Goal: Task Accomplishment & Management: Use online tool/utility

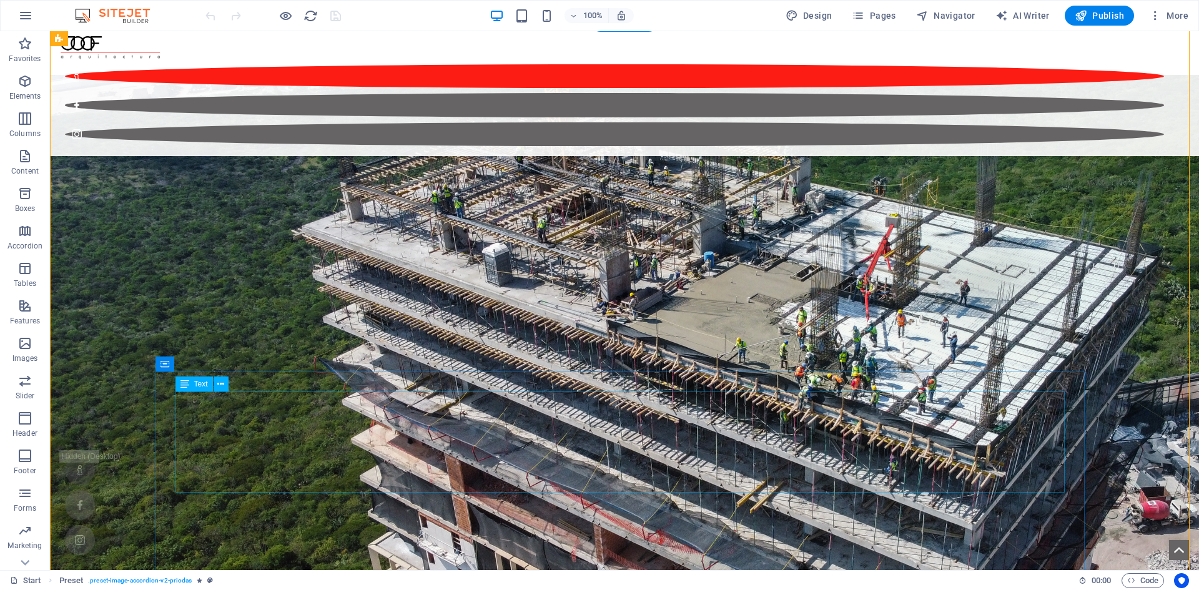
scroll to position [3853, 0]
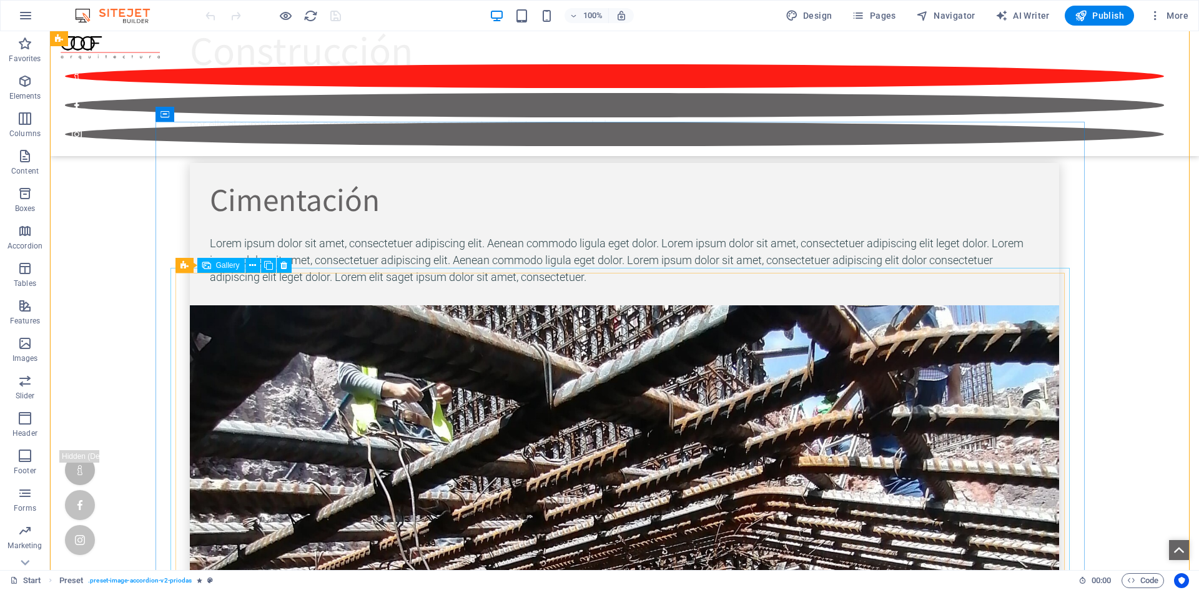
select select "4"
select select "px"
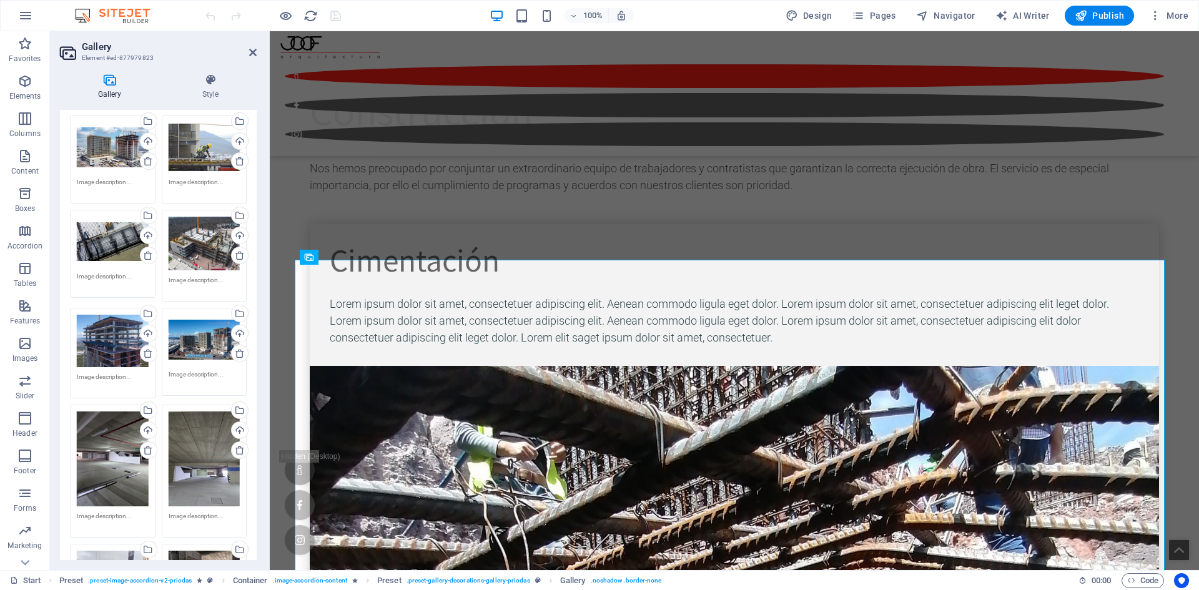
scroll to position [0, 0]
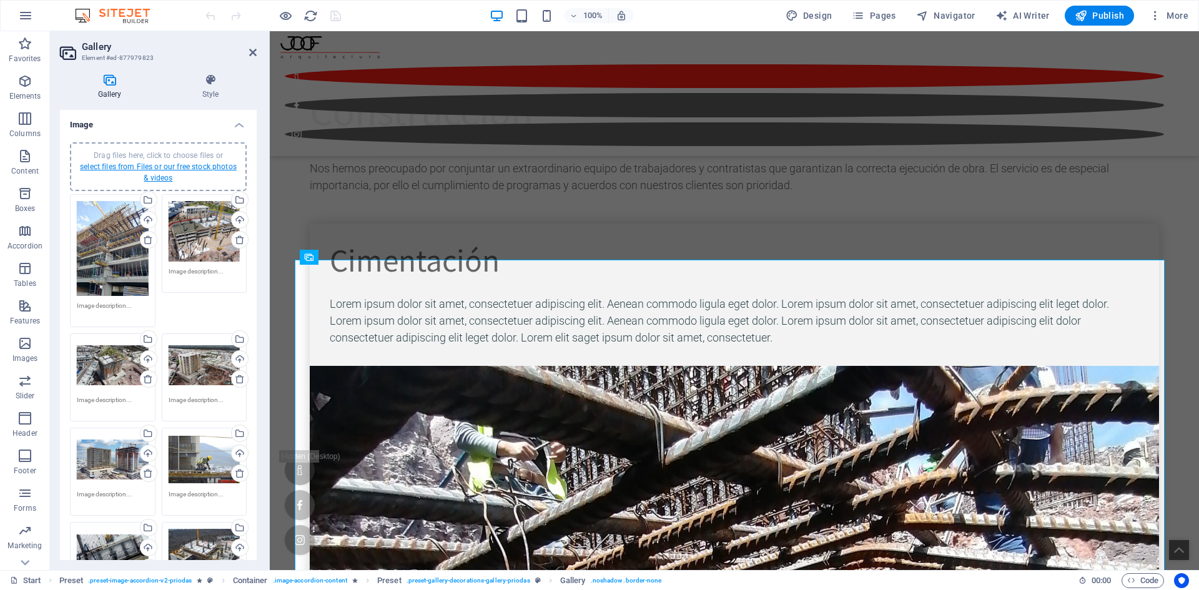
click at [167, 177] on link "select files from Files or our free stock photos & videos" at bounding box center [158, 172] width 157 height 20
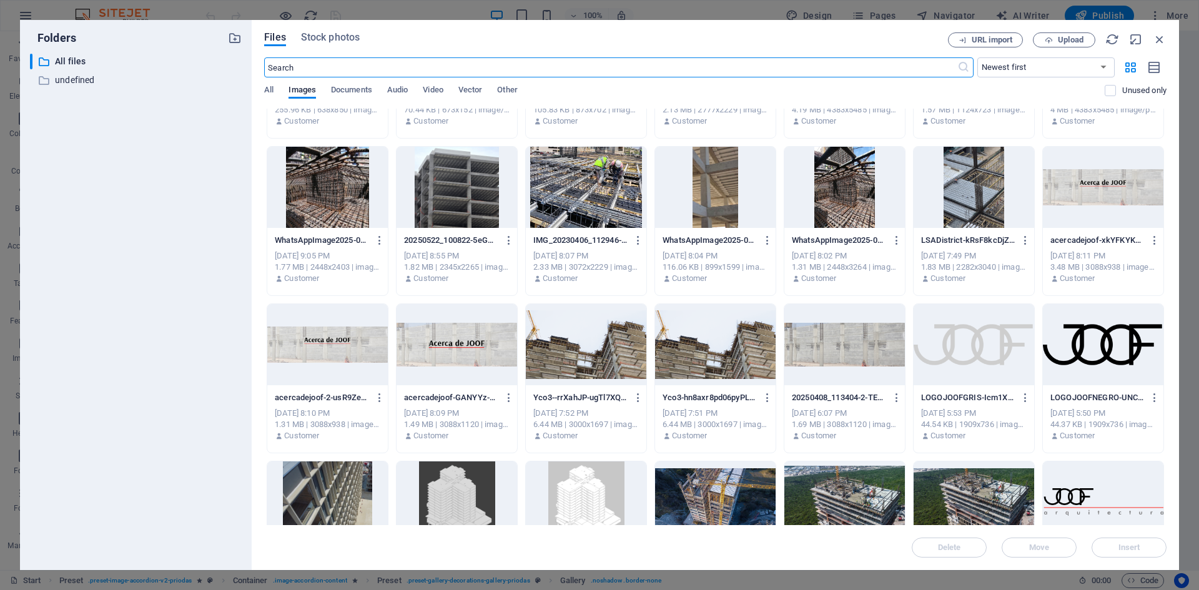
scroll to position [3038, 0]
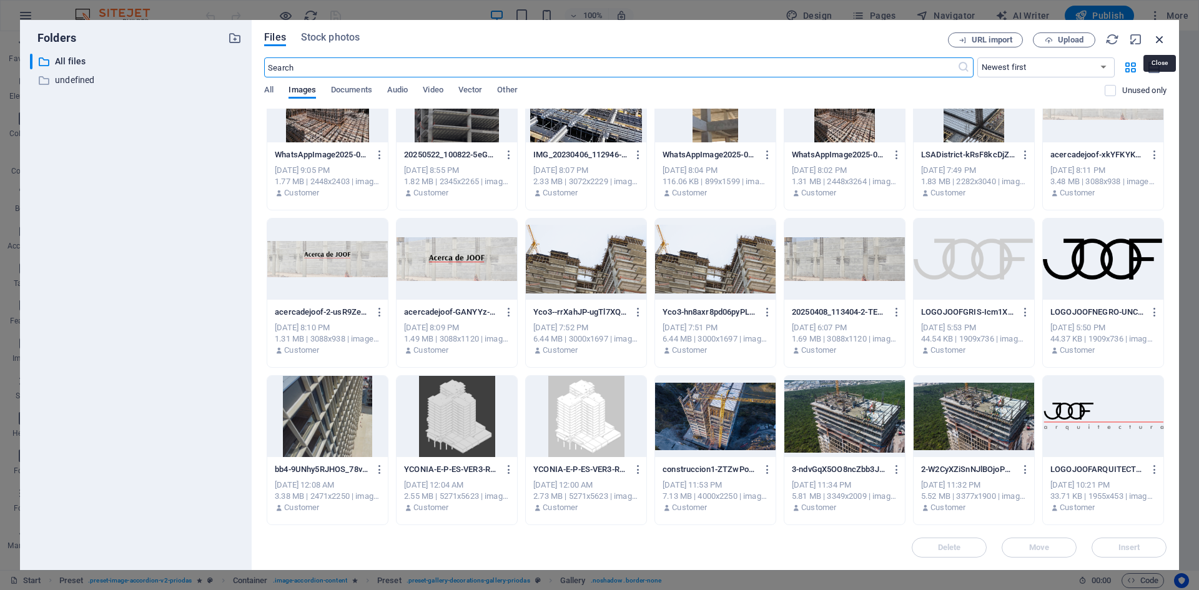
click at [1162, 39] on icon "button" at bounding box center [1160, 39] width 14 height 14
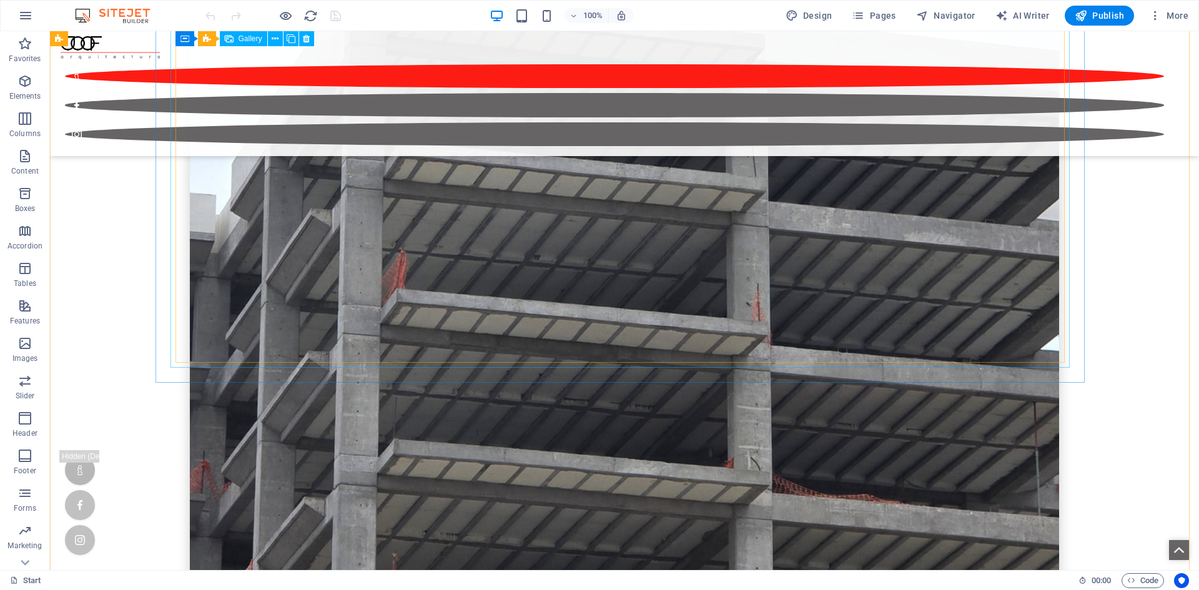
scroll to position [4789, 0]
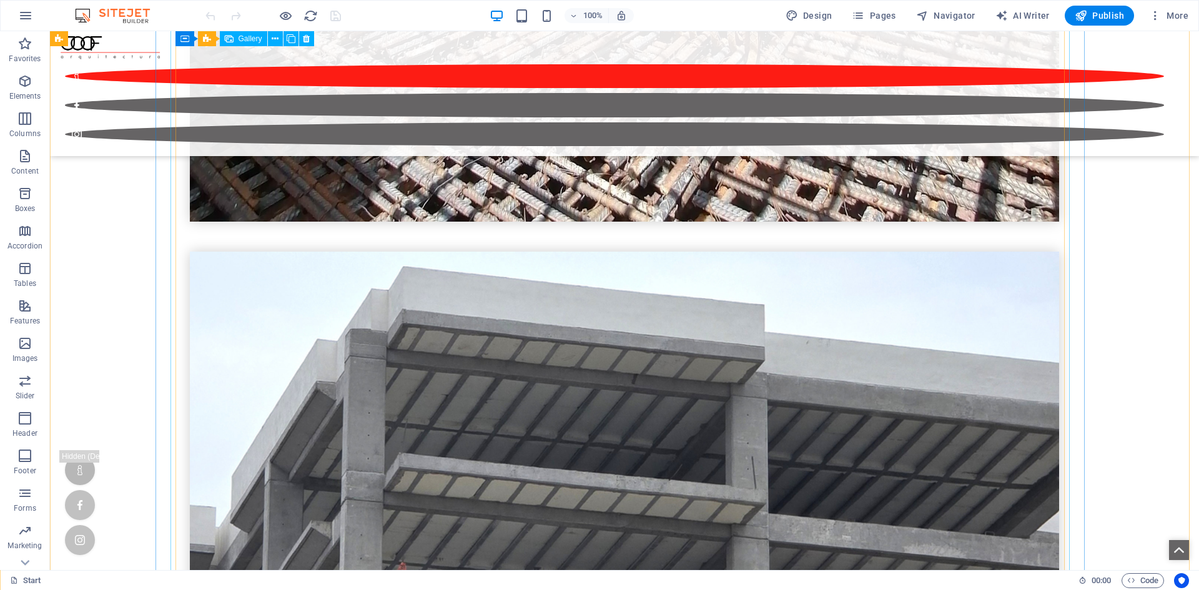
select select "4"
select select "px"
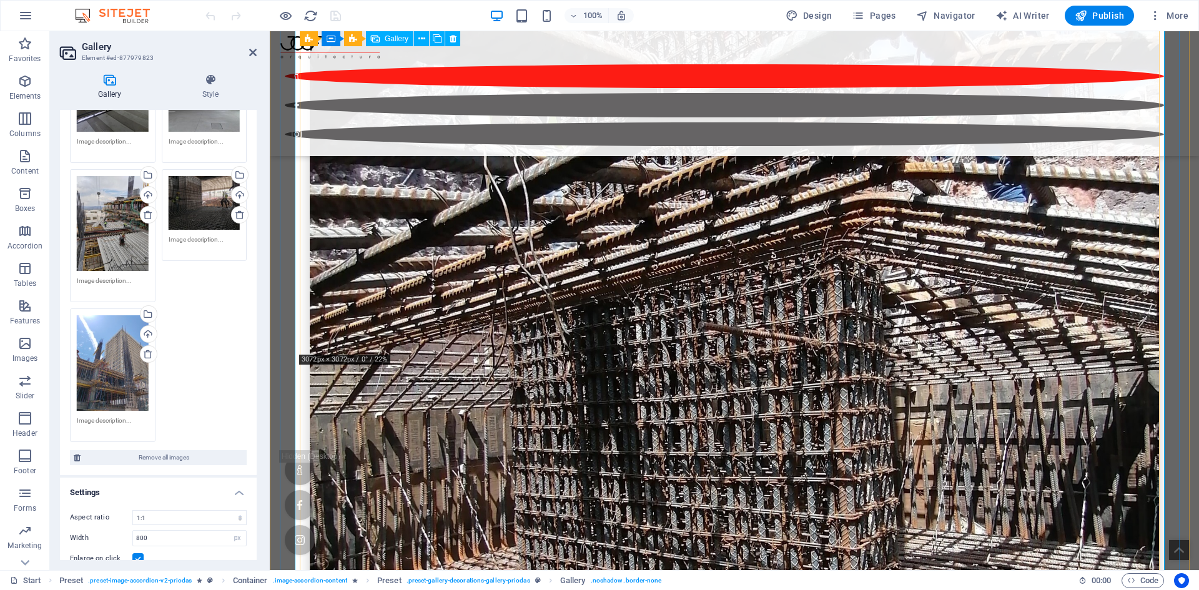
scroll to position [4020, 0]
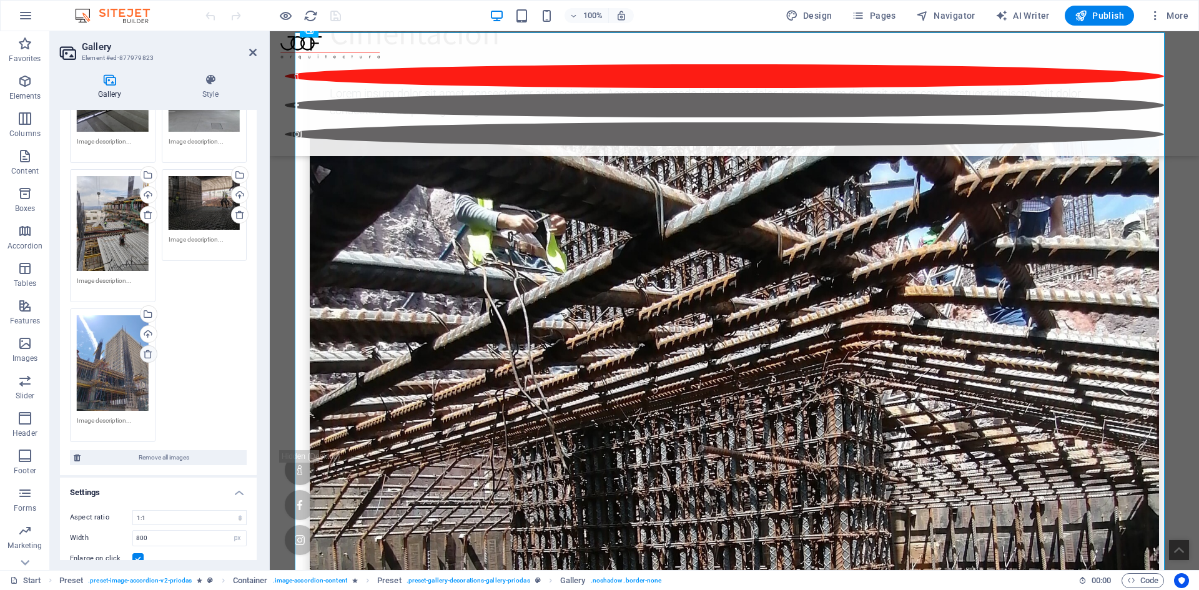
click at [144, 349] on icon at bounding box center [148, 354] width 10 height 10
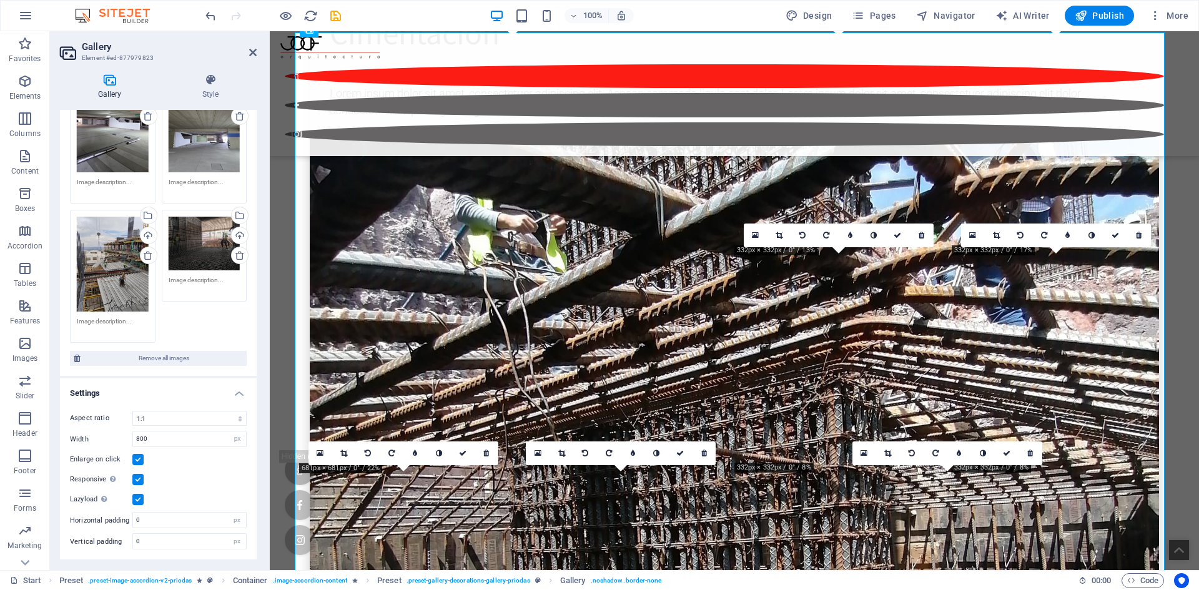
scroll to position [639, 0]
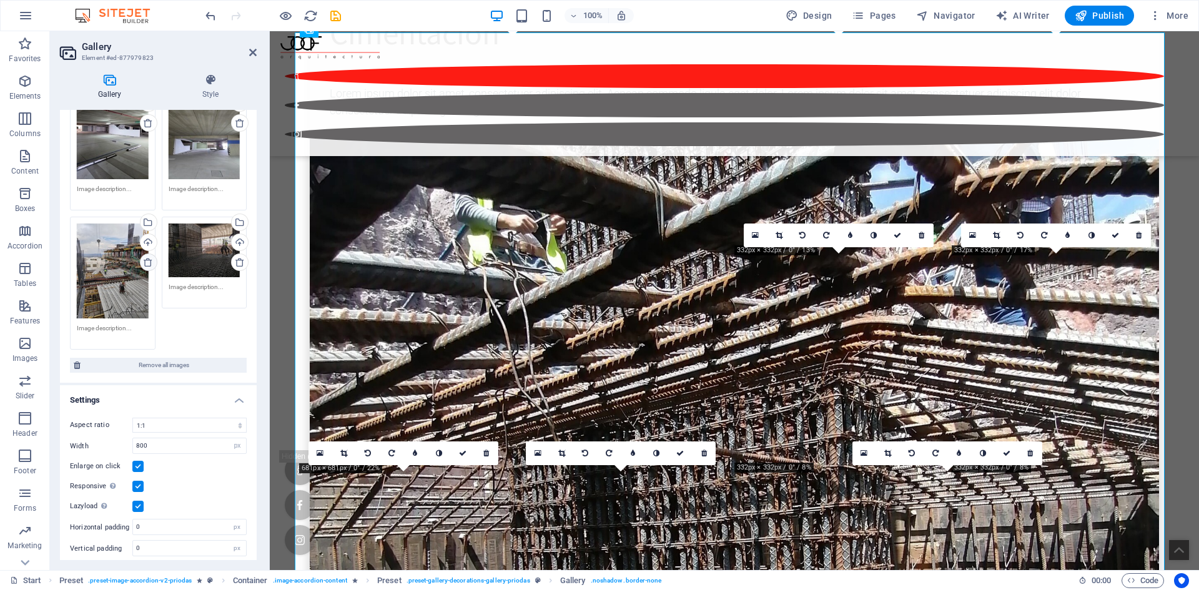
click at [140, 262] on link at bounding box center [148, 262] width 17 height 17
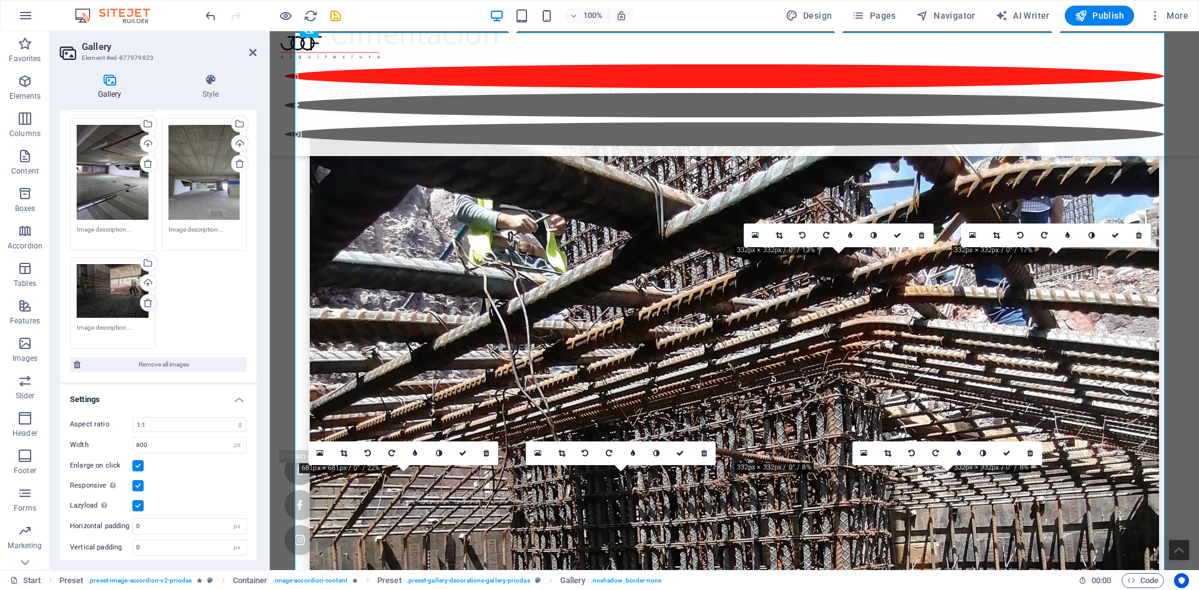
click at [150, 298] on icon at bounding box center [148, 303] width 10 height 10
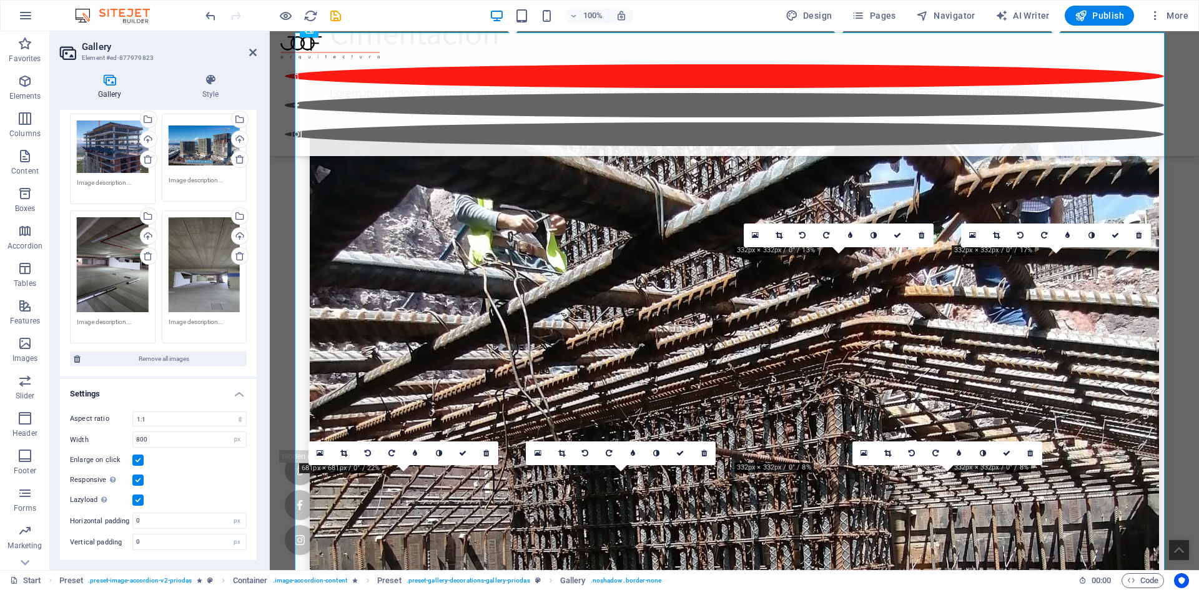
scroll to position [501, 0]
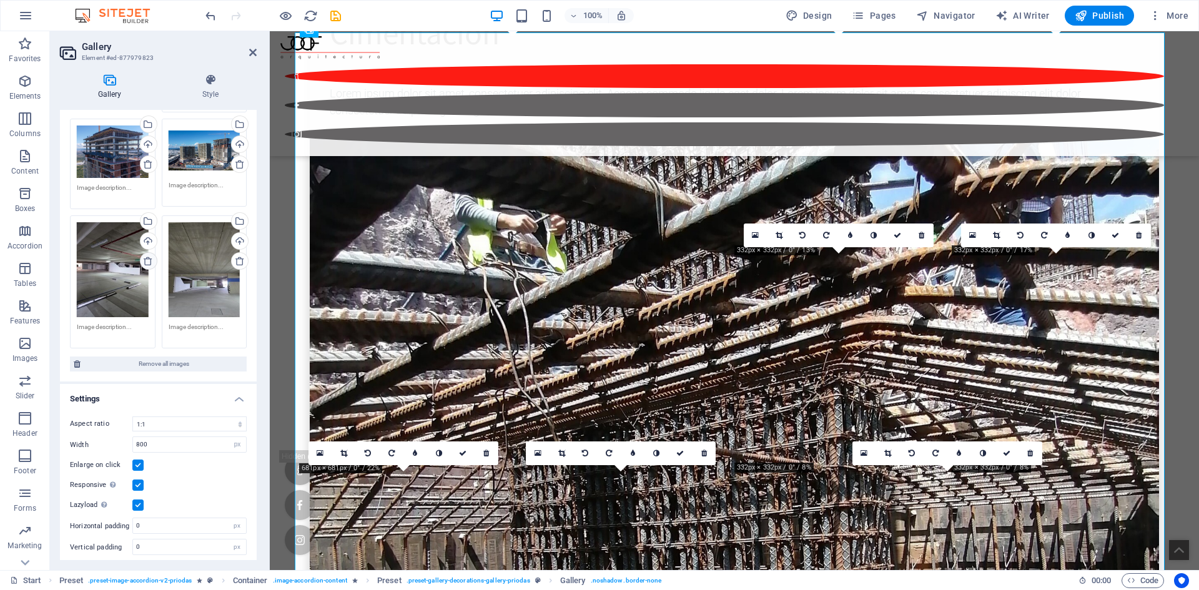
click at [146, 257] on icon at bounding box center [148, 261] width 10 height 10
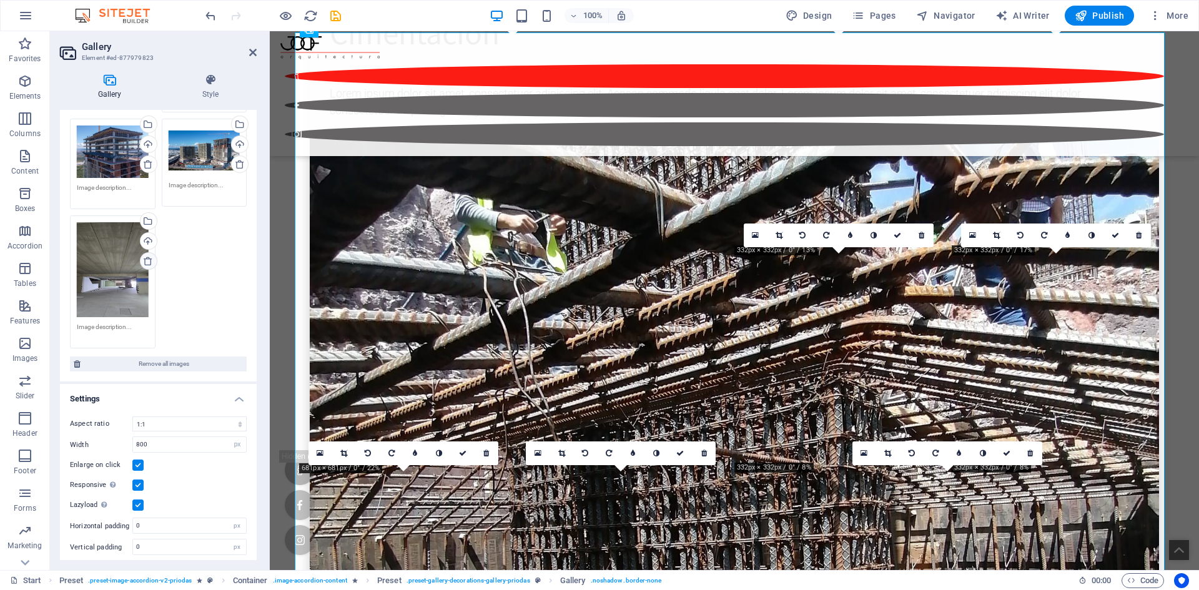
click at [149, 257] on icon at bounding box center [148, 261] width 10 height 10
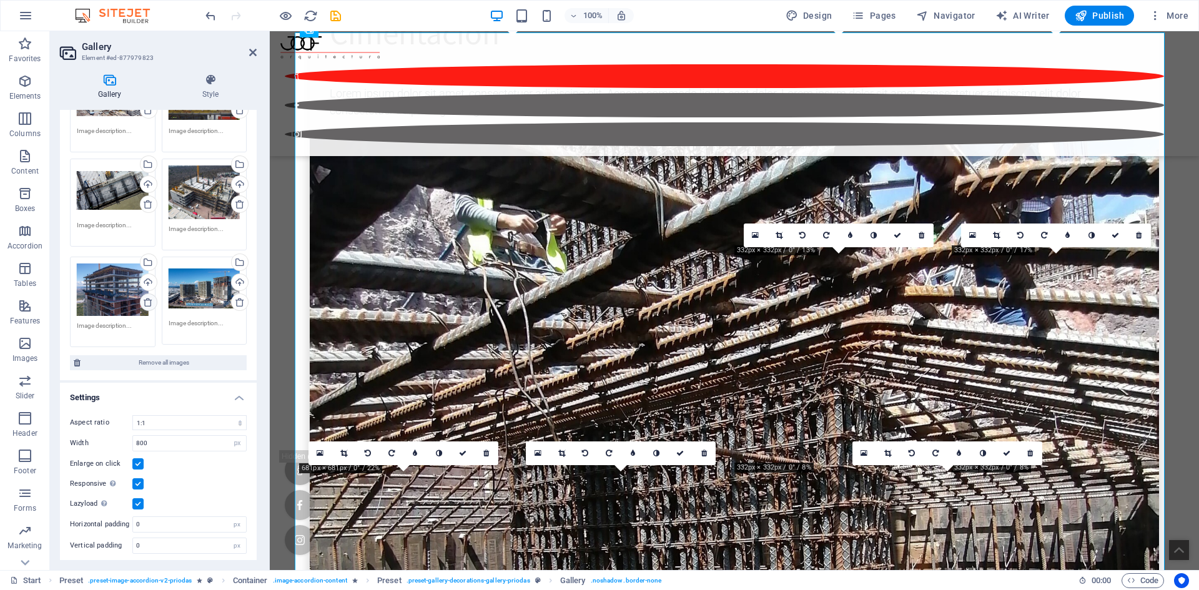
click at [140, 300] on link at bounding box center [148, 301] width 17 height 17
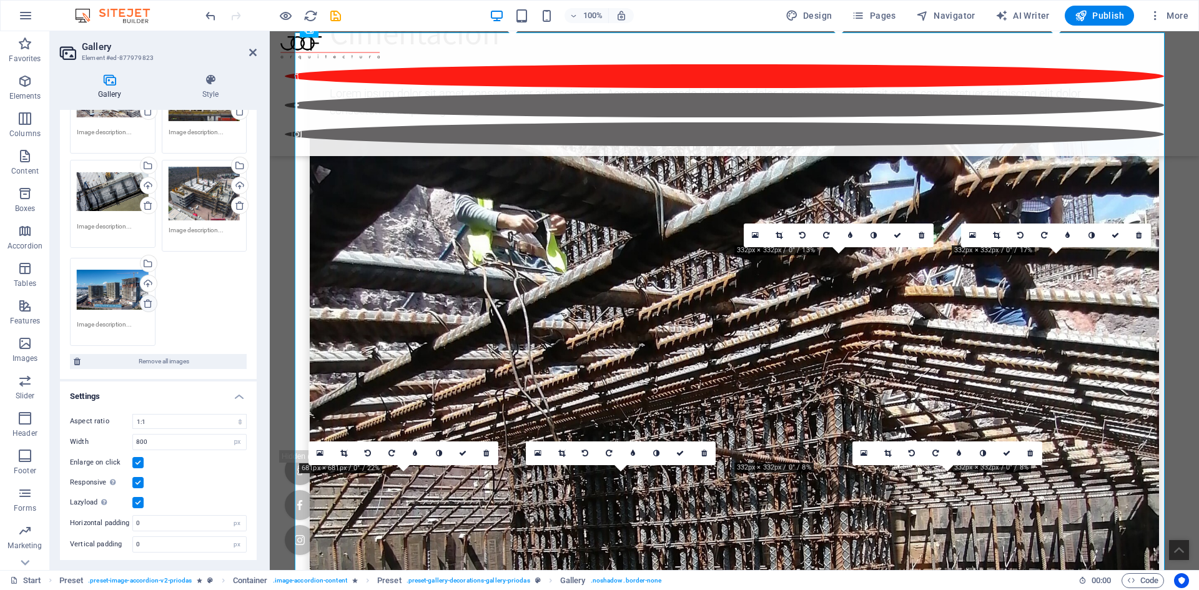
scroll to position [362, 0]
click at [149, 298] on icon at bounding box center [148, 303] width 10 height 10
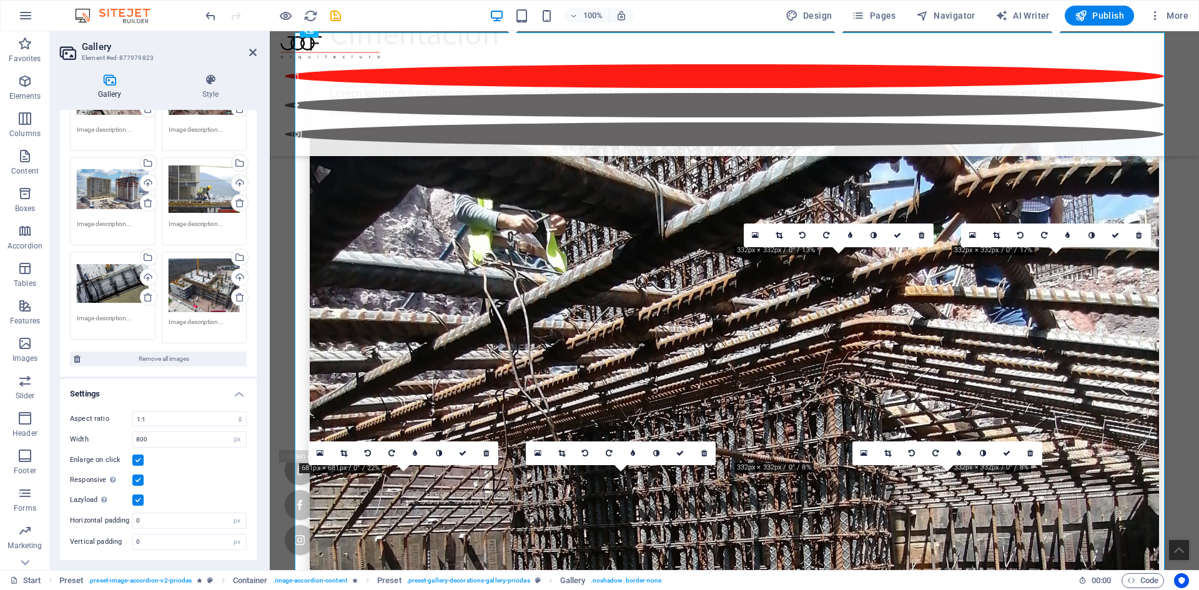
scroll to position [268, 0]
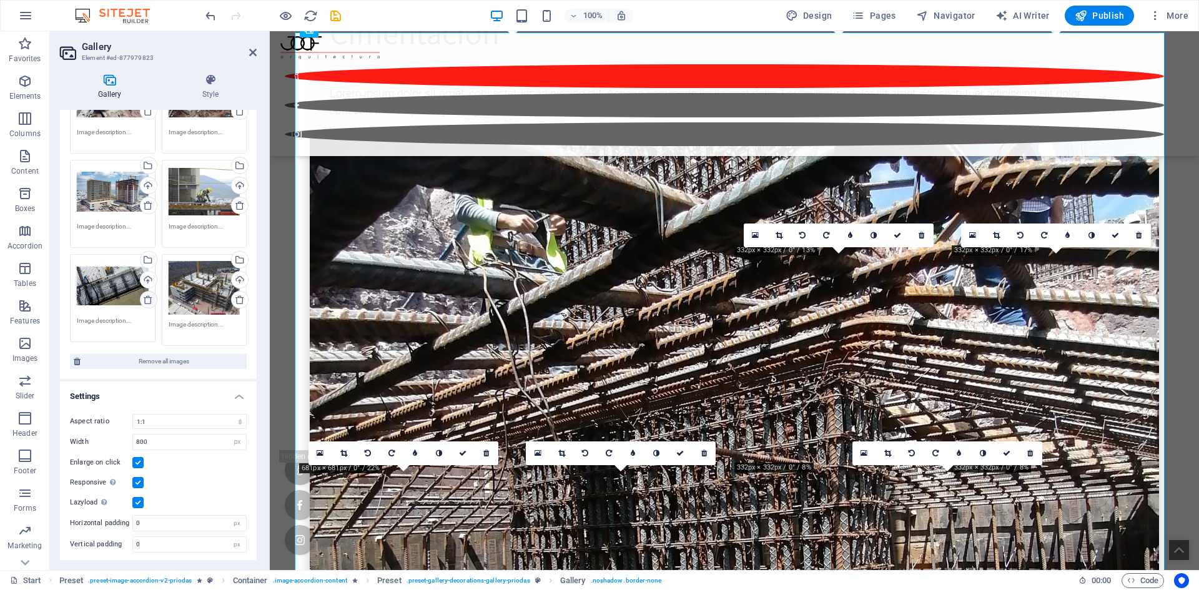
click at [144, 295] on icon at bounding box center [148, 300] width 10 height 10
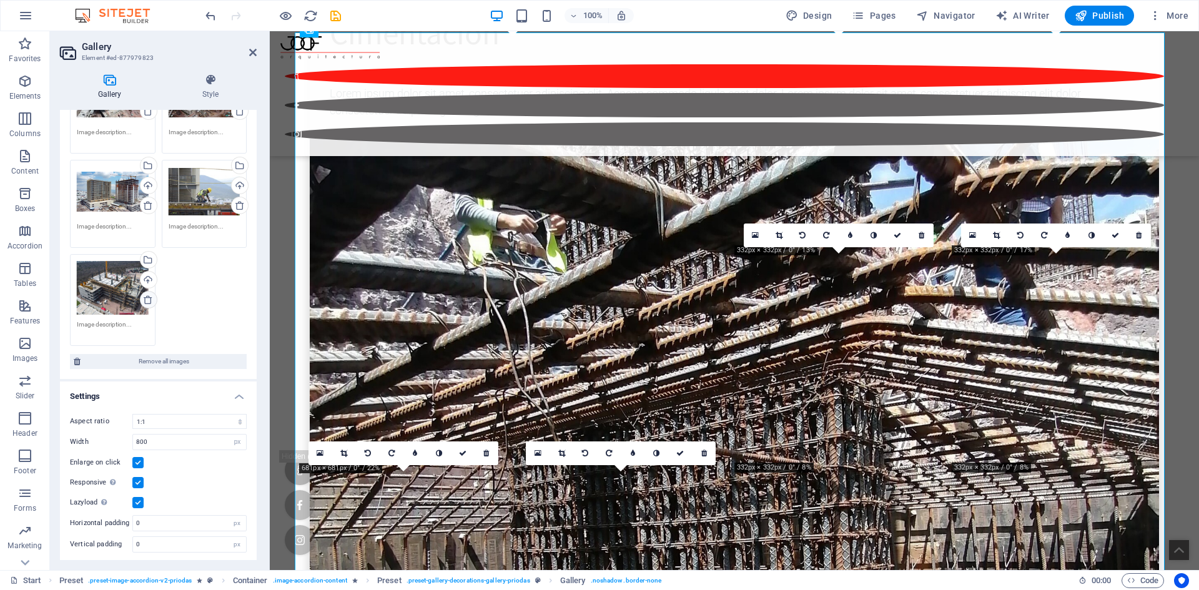
click at [149, 300] on icon at bounding box center [148, 300] width 10 height 10
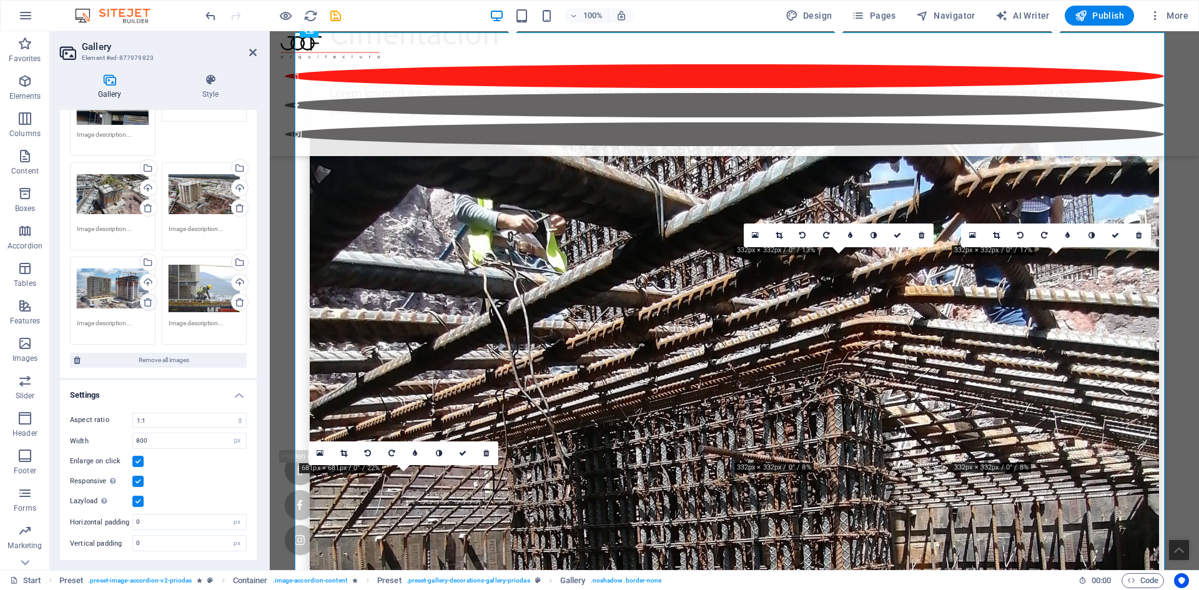
click at [149, 299] on icon at bounding box center [148, 302] width 10 height 10
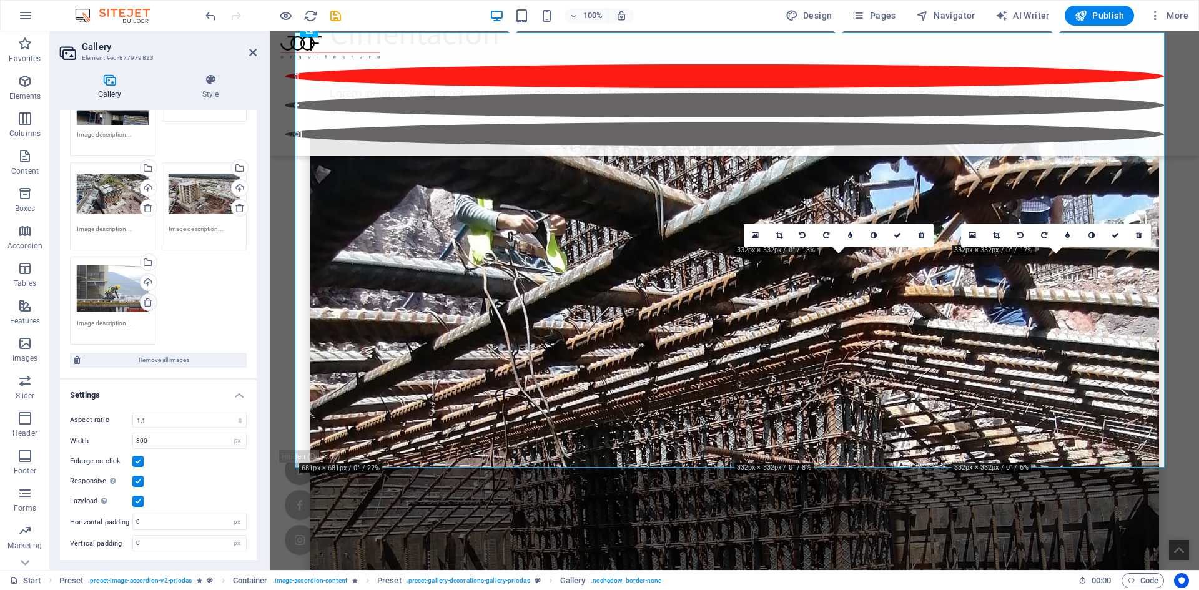
click at [149, 301] on icon at bounding box center [148, 302] width 10 height 10
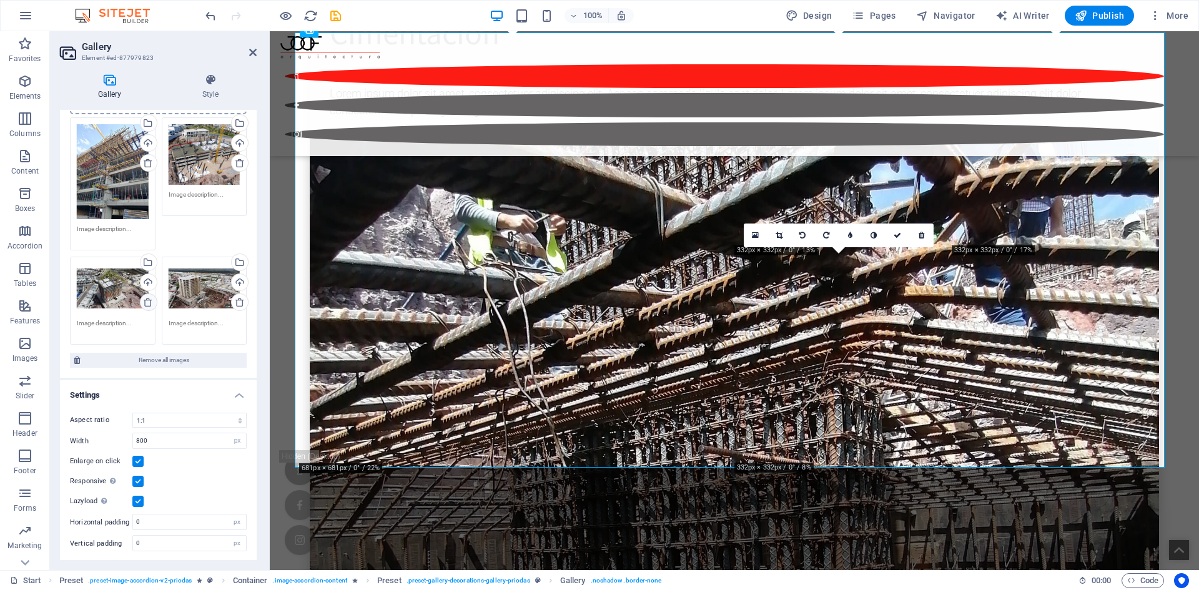
click at [144, 300] on icon at bounding box center [148, 302] width 10 height 10
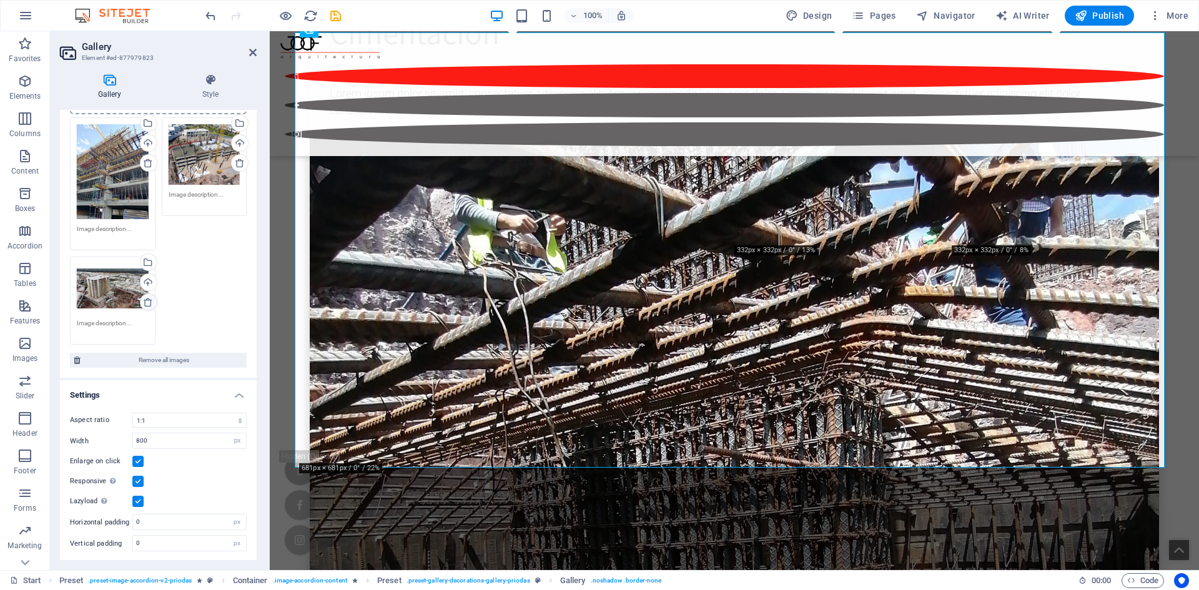
click at [144, 300] on icon at bounding box center [148, 302] width 10 height 10
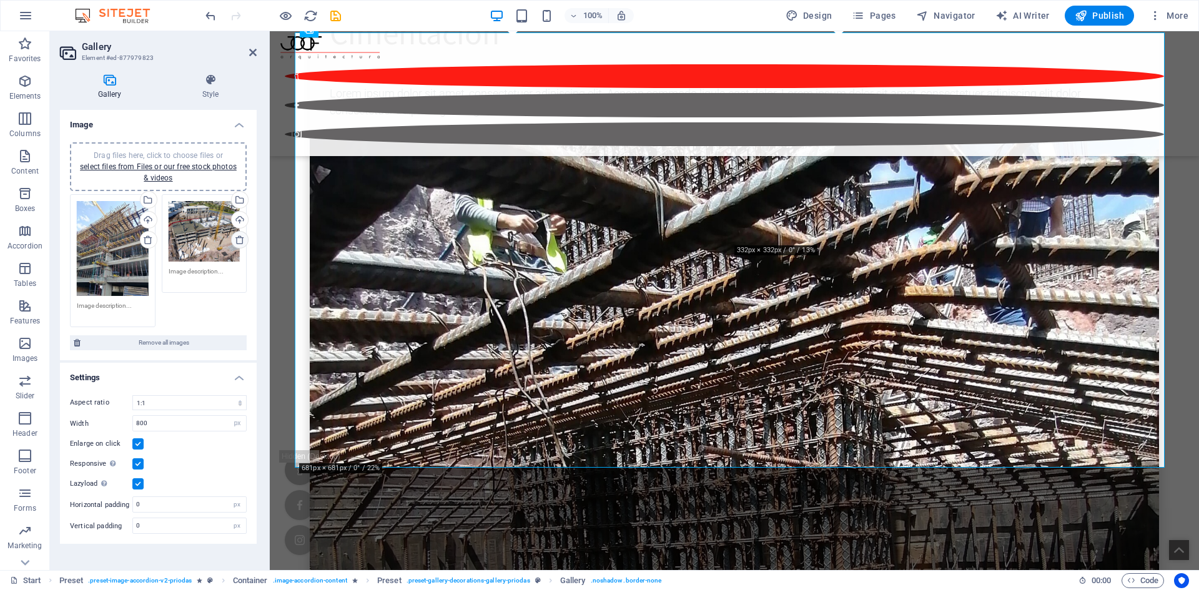
click at [239, 237] on icon at bounding box center [240, 240] width 10 height 10
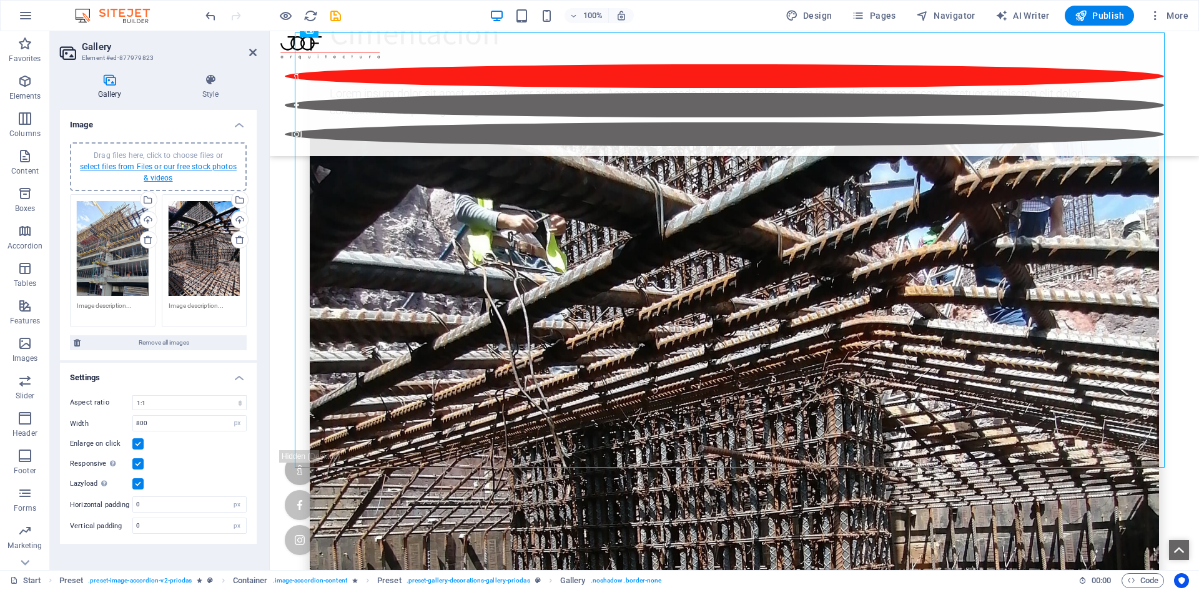
click at [152, 174] on link "select files from Files or our free stock photos & videos" at bounding box center [158, 172] width 157 height 20
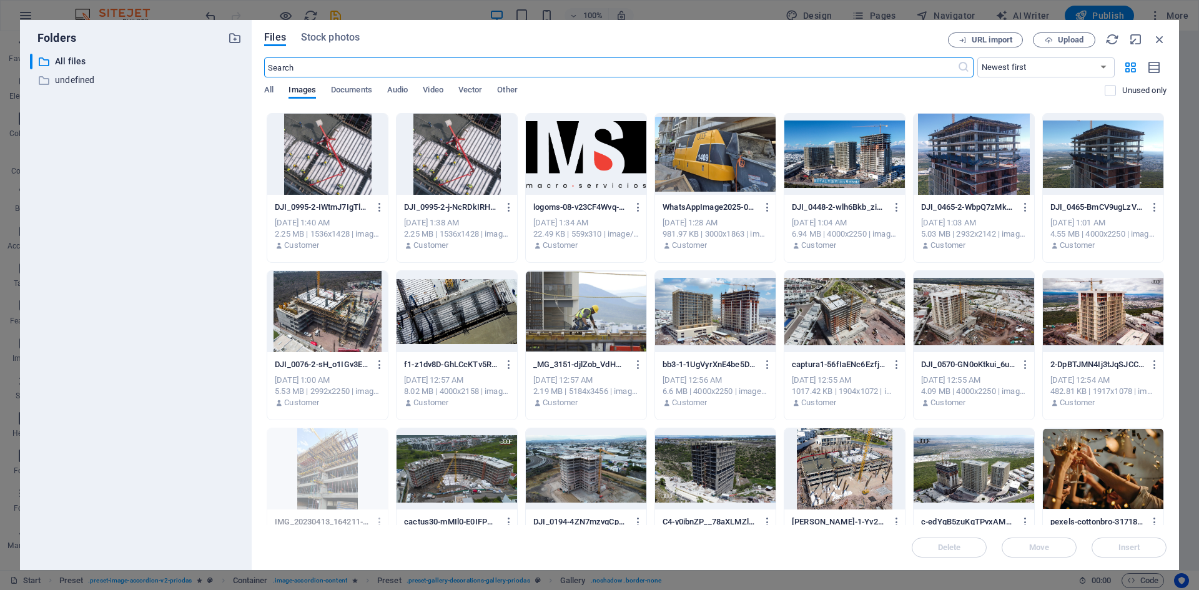
scroll to position [2373, 0]
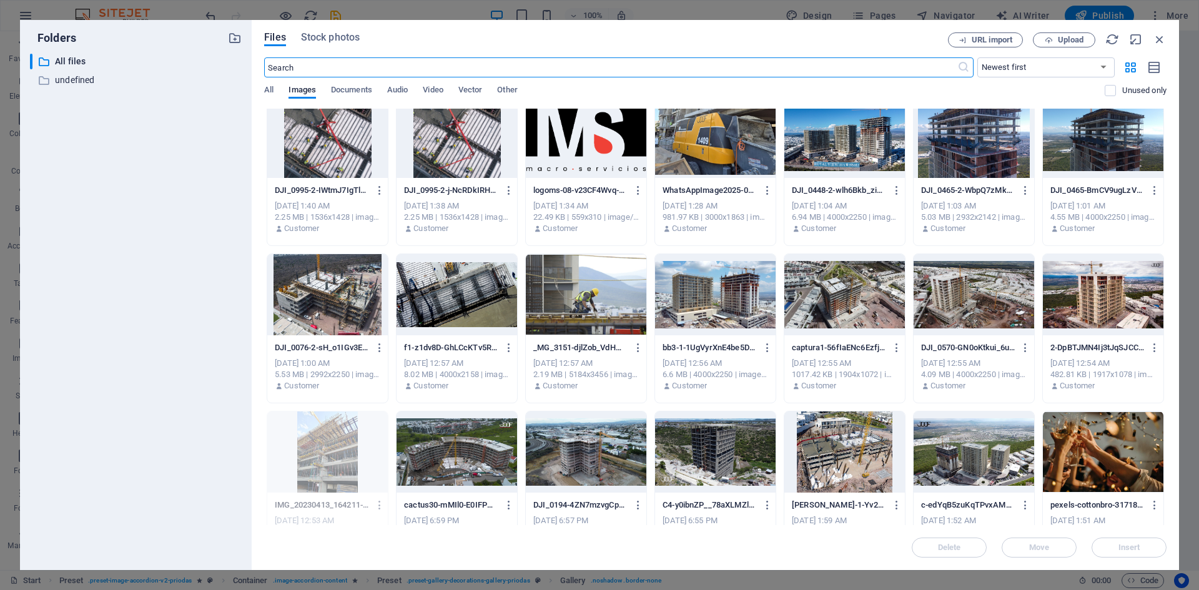
click at [872, 151] on div at bounding box center [844, 137] width 121 height 81
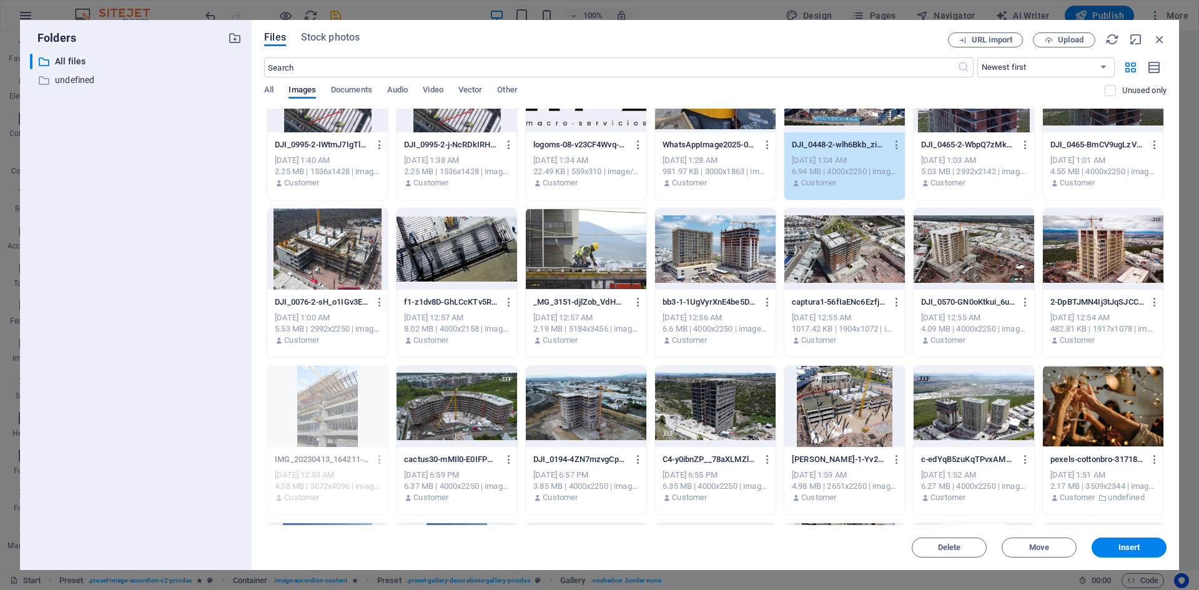
scroll to position [2435, 0]
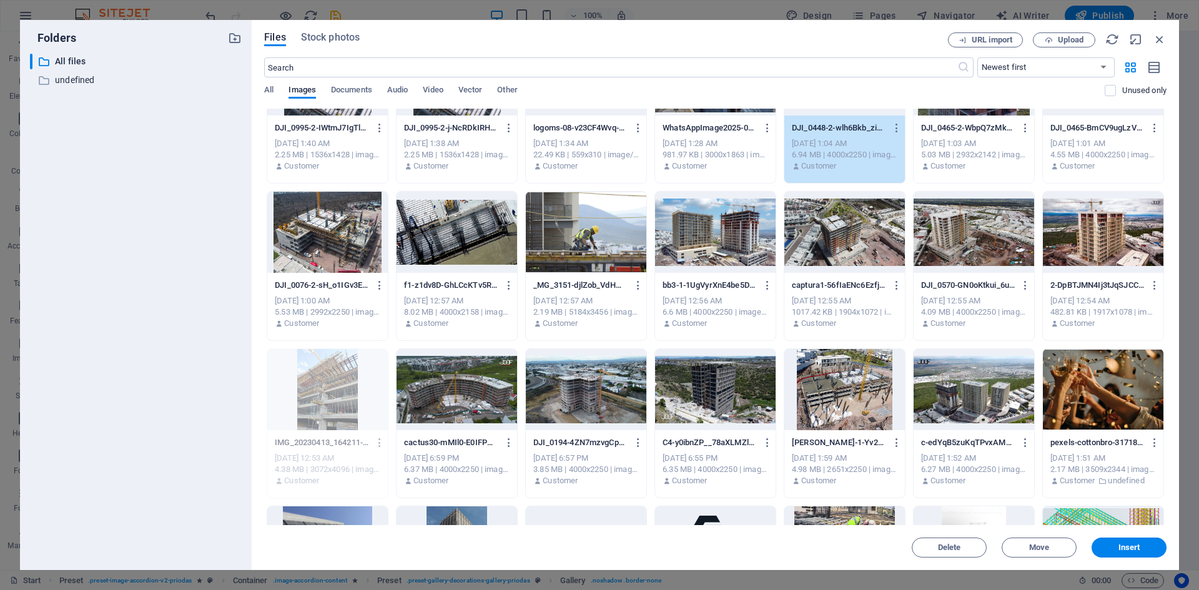
click at [1064, 252] on div at bounding box center [1103, 232] width 121 height 81
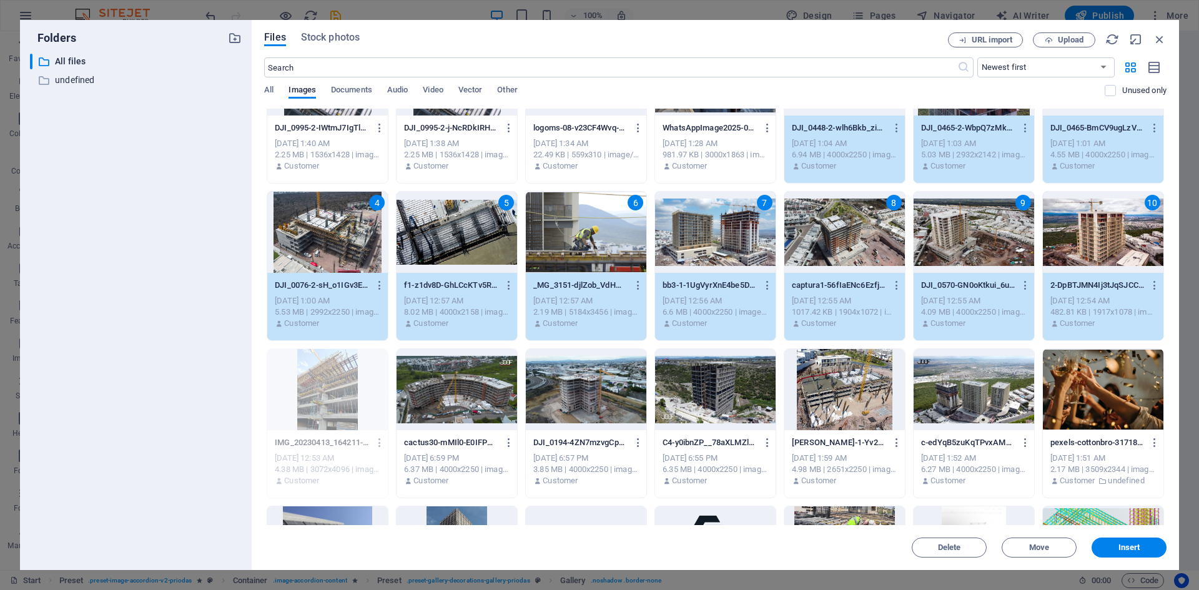
click at [843, 402] on div at bounding box center [844, 389] width 121 height 81
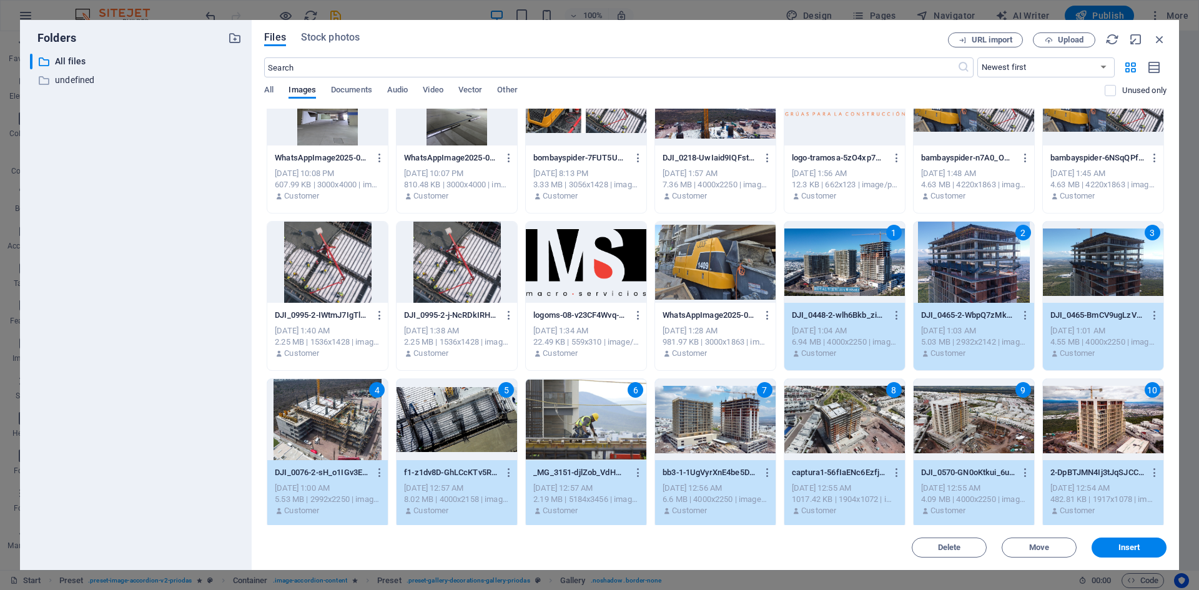
scroll to position [1998, 0]
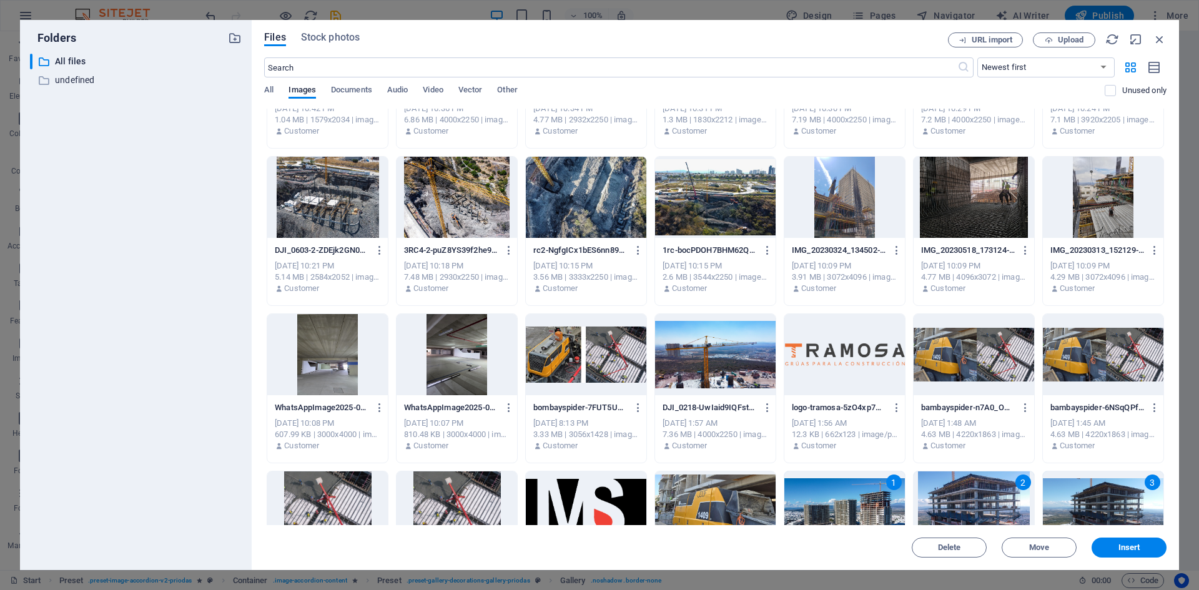
click at [457, 365] on div at bounding box center [457, 354] width 121 height 81
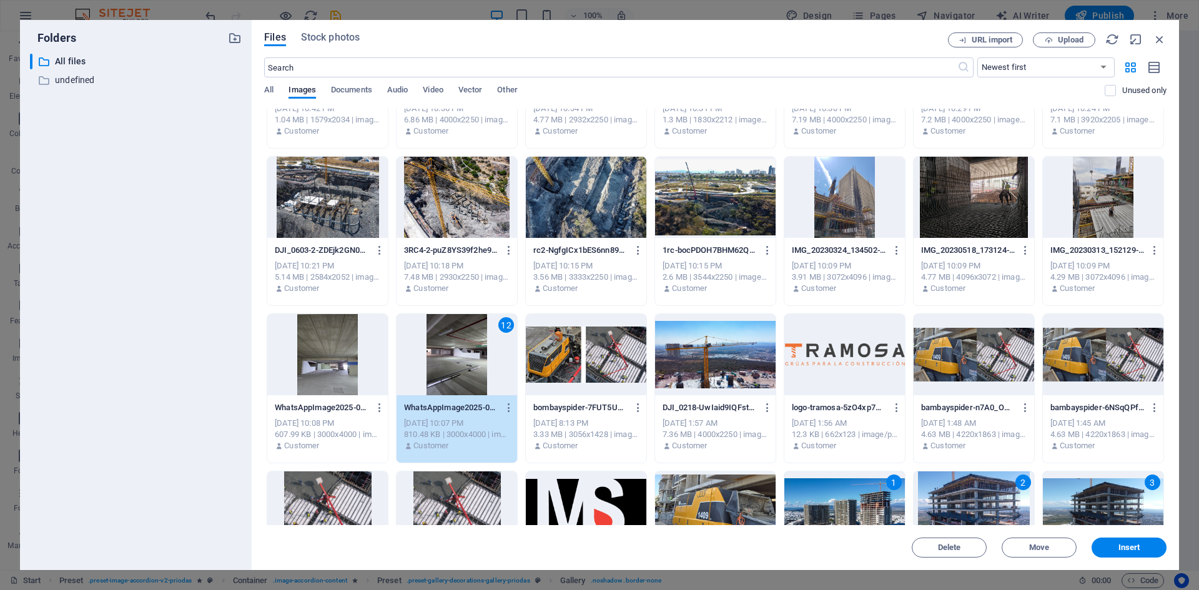
click at [340, 363] on div at bounding box center [327, 354] width 121 height 81
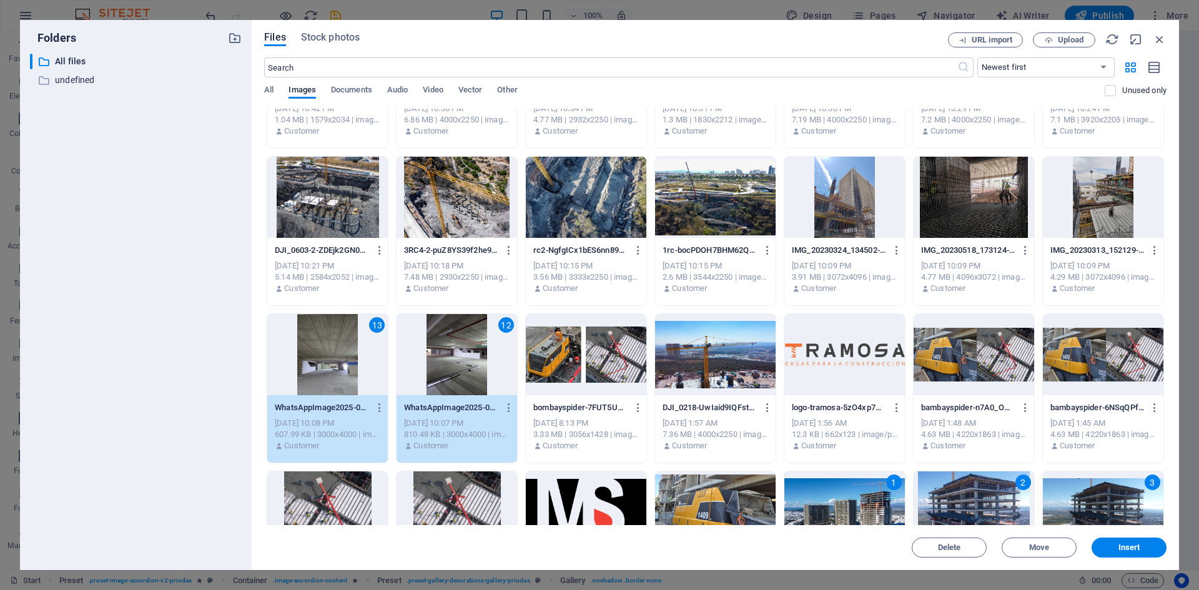
click at [1108, 192] on div at bounding box center [1103, 197] width 121 height 81
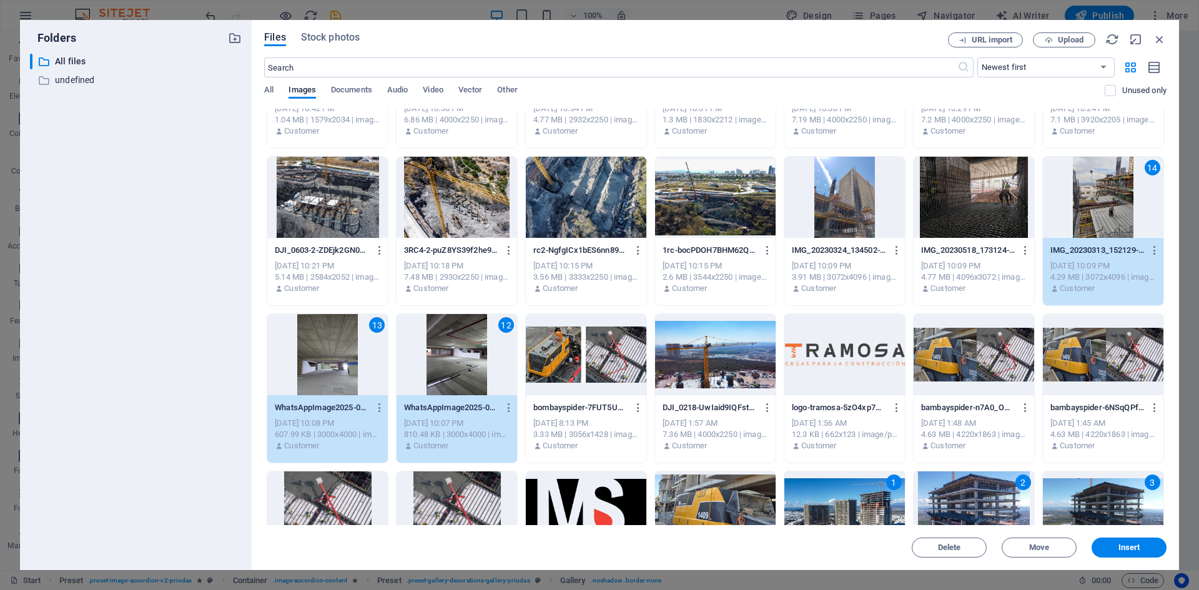
click at [1003, 202] on div at bounding box center [974, 197] width 121 height 81
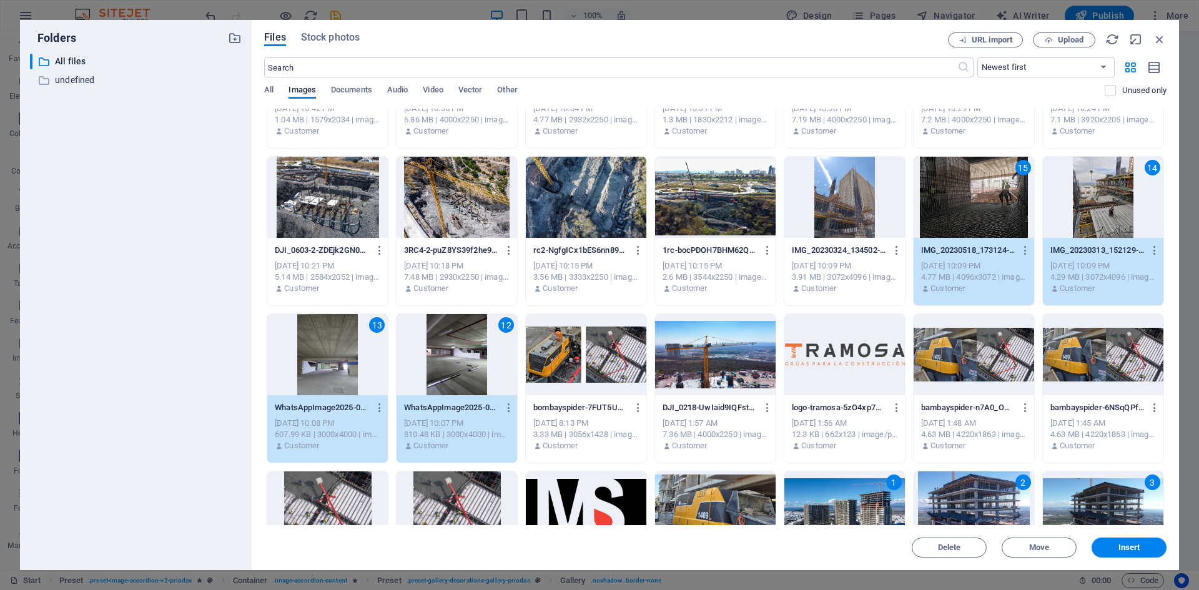
click at [839, 222] on div at bounding box center [844, 197] width 121 height 81
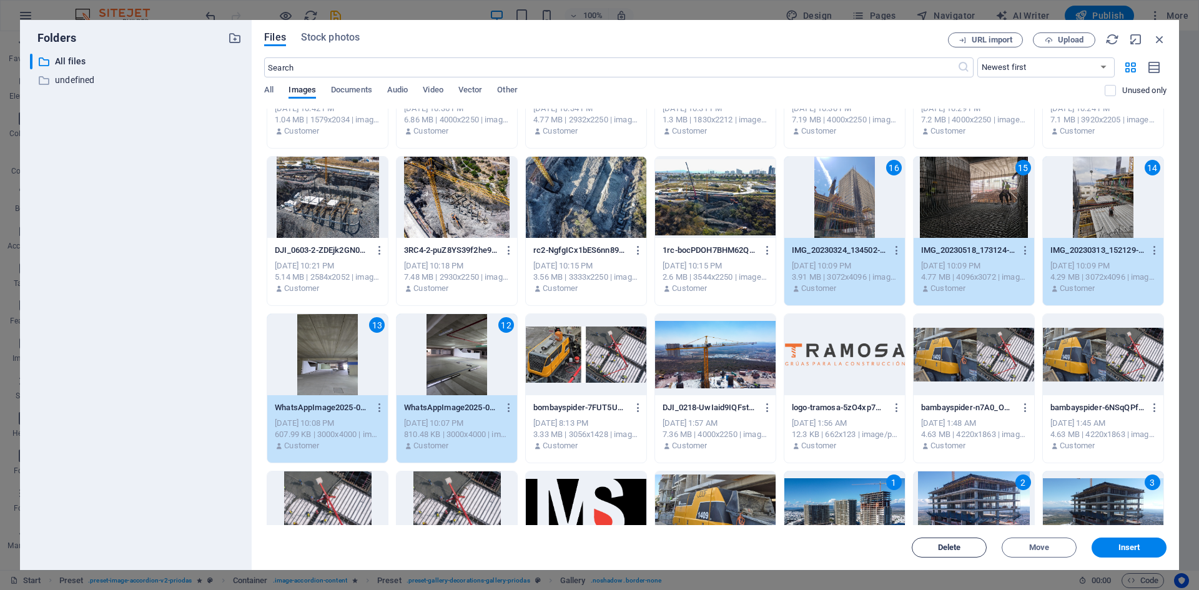
click at [952, 546] on span "Delete" at bounding box center [949, 547] width 23 height 7
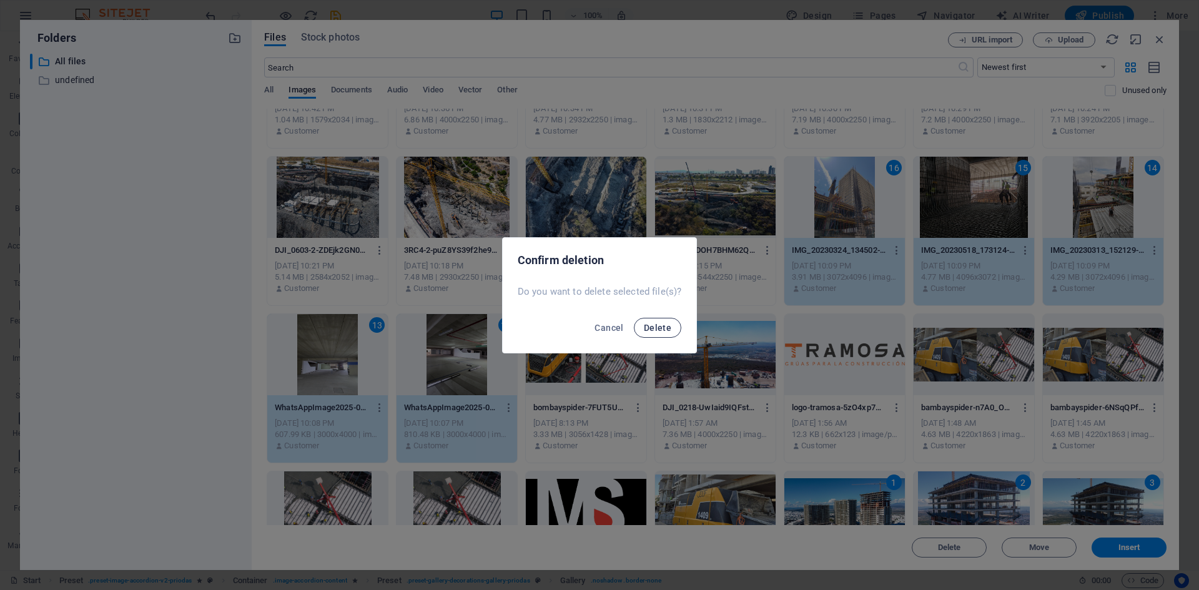
click at [651, 327] on span "Delete" at bounding box center [657, 328] width 27 height 10
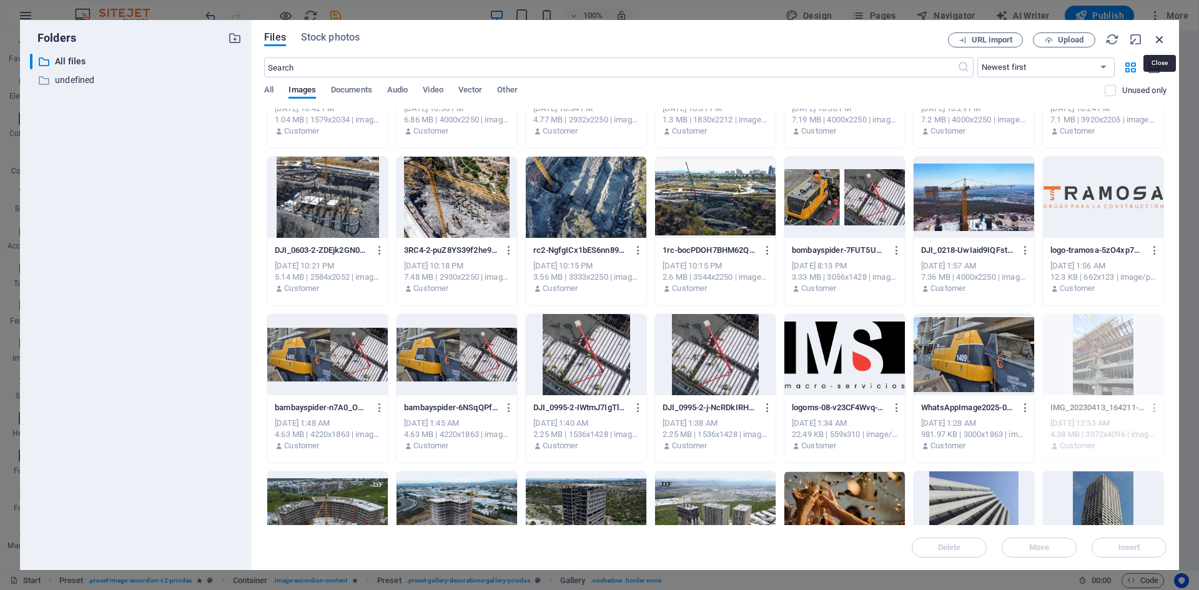
click at [1156, 39] on icon "button" at bounding box center [1160, 39] width 14 height 14
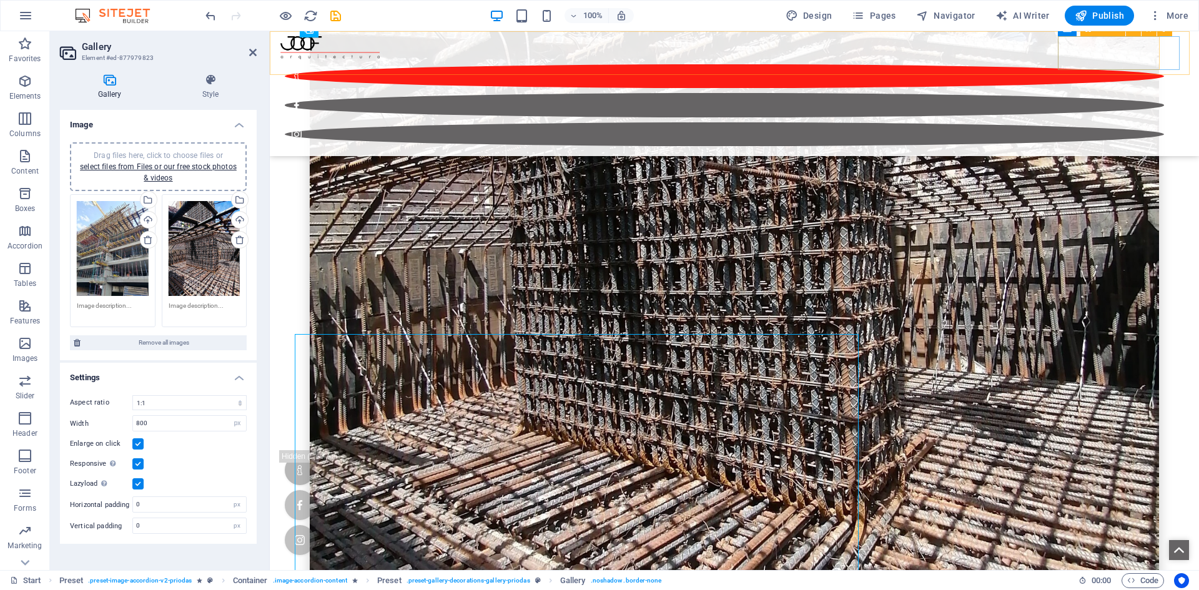
scroll to position [4020, 0]
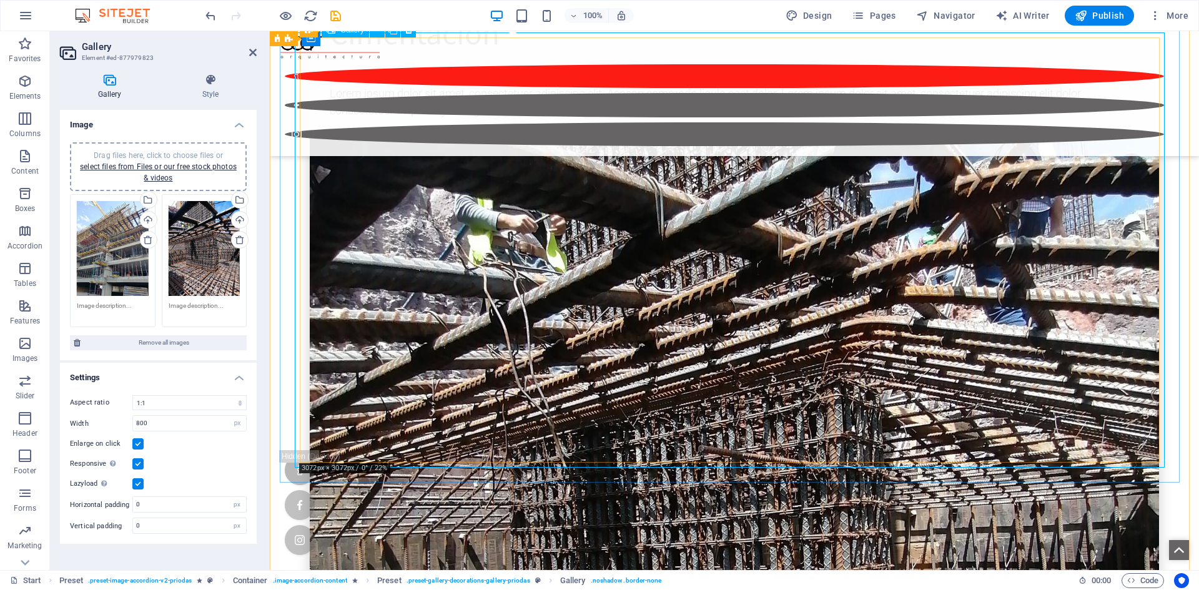
click at [145, 243] on icon at bounding box center [148, 240] width 10 height 10
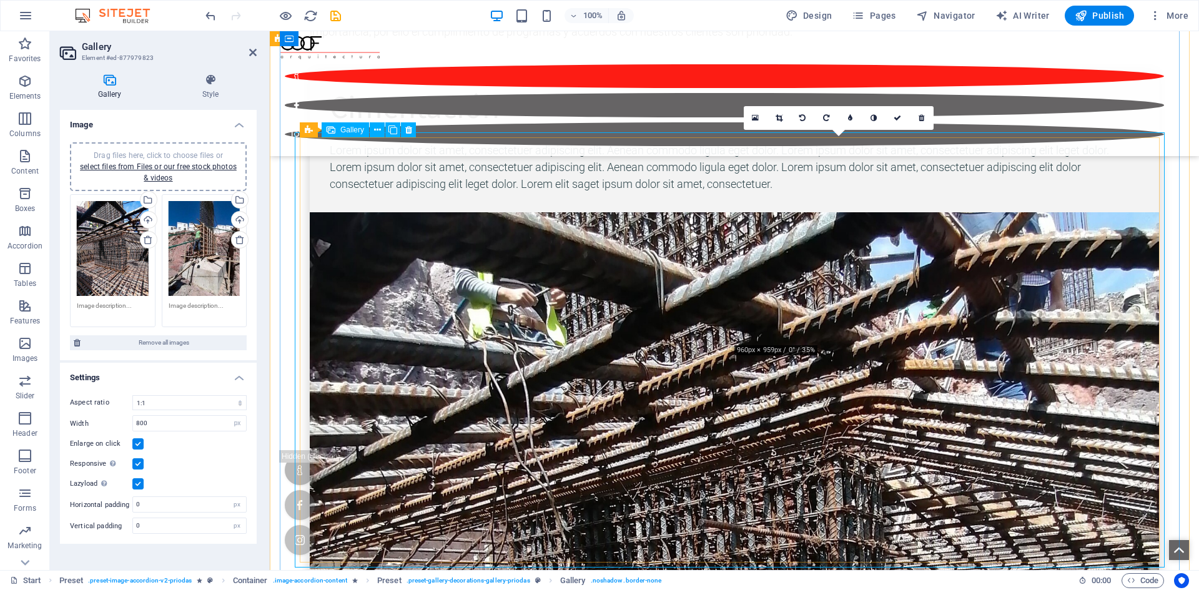
scroll to position [3957, 0]
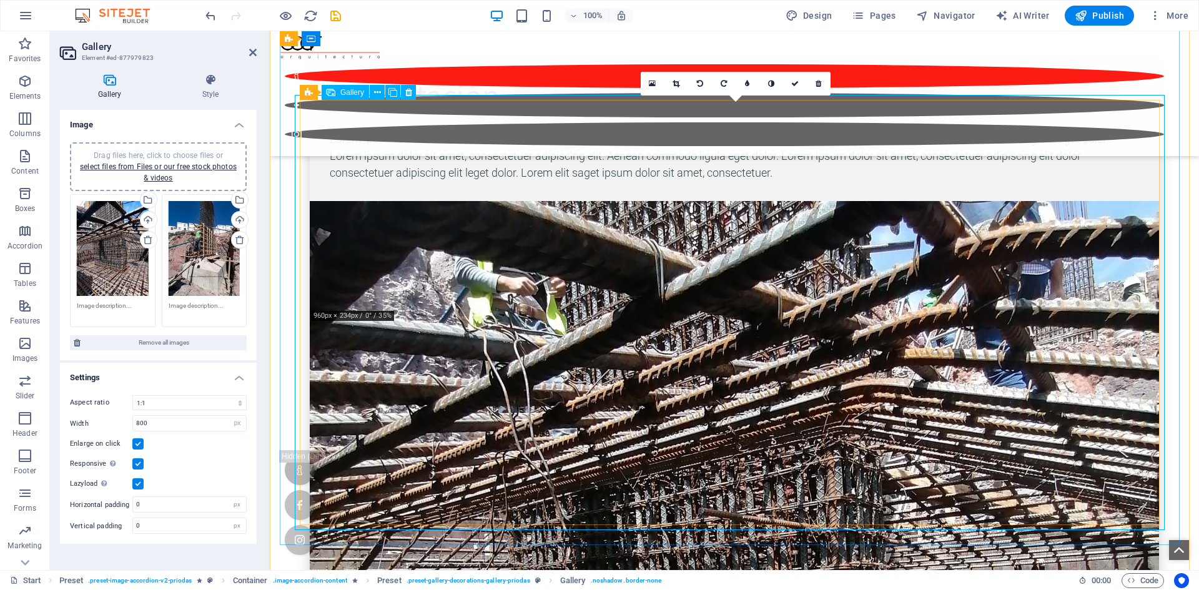
drag, startPoint x: 820, startPoint y: 230, endPoint x: 328, endPoint y: 297, distance: 496.5
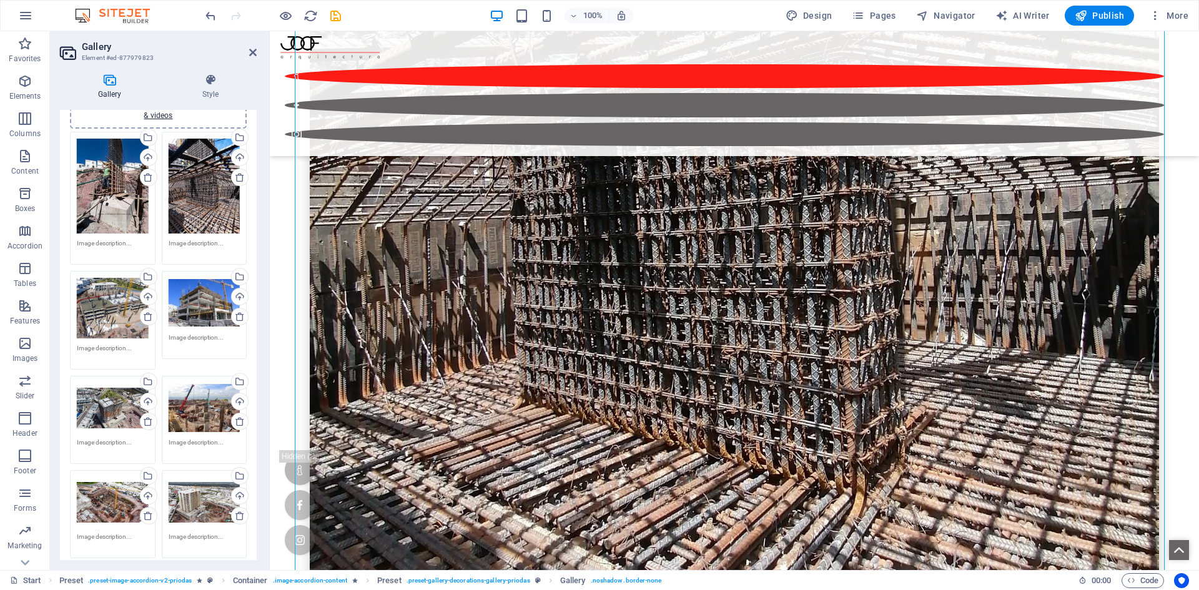
scroll to position [125, 0]
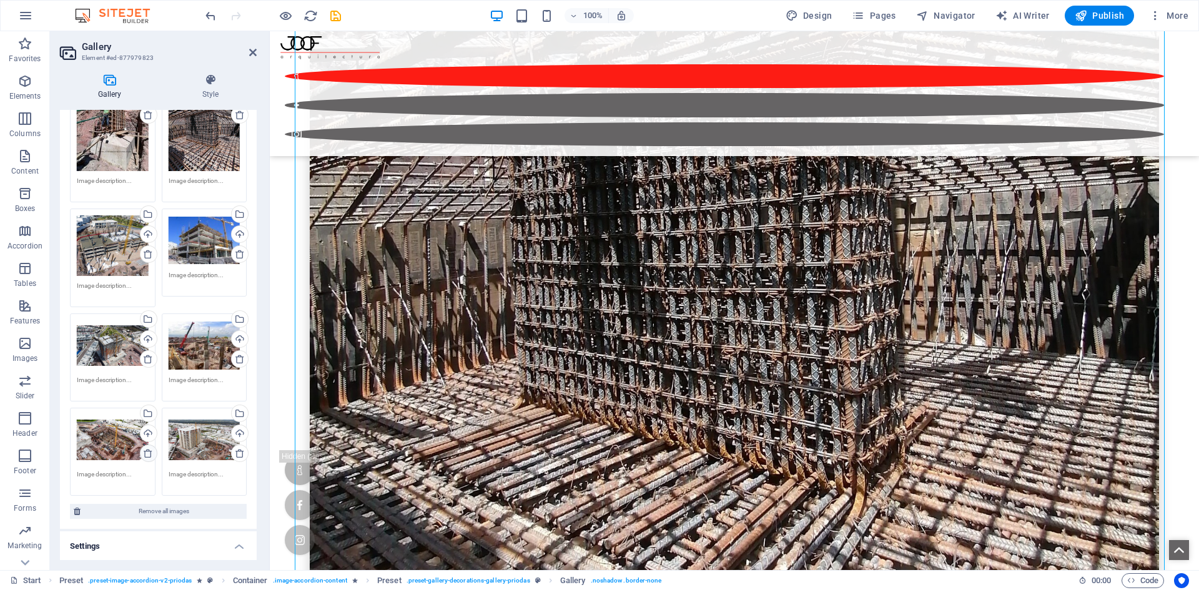
click at [146, 454] on icon at bounding box center [148, 453] width 10 height 10
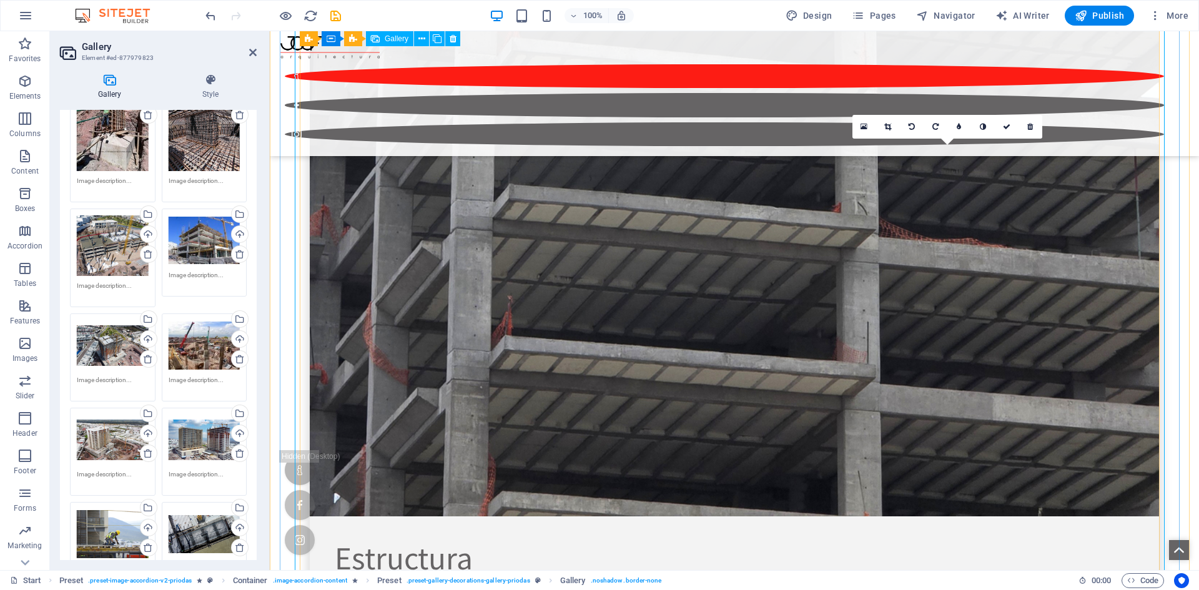
scroll to position [5326, 0]
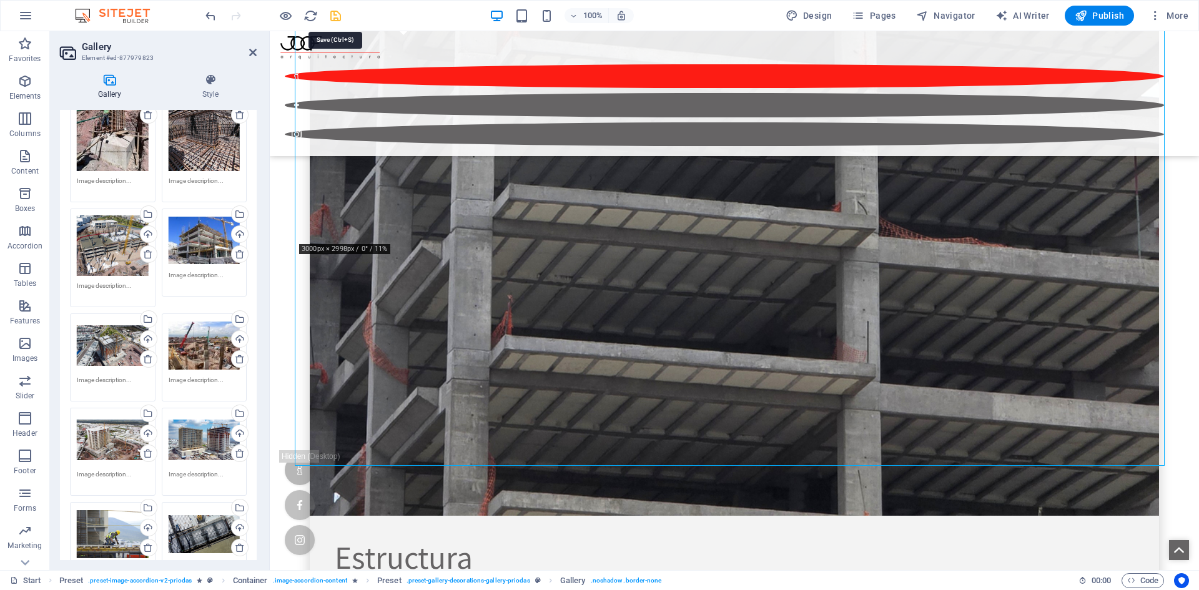
click at [332, 14] on icon "save" at bounding box center [335, 16] width 14 height 14
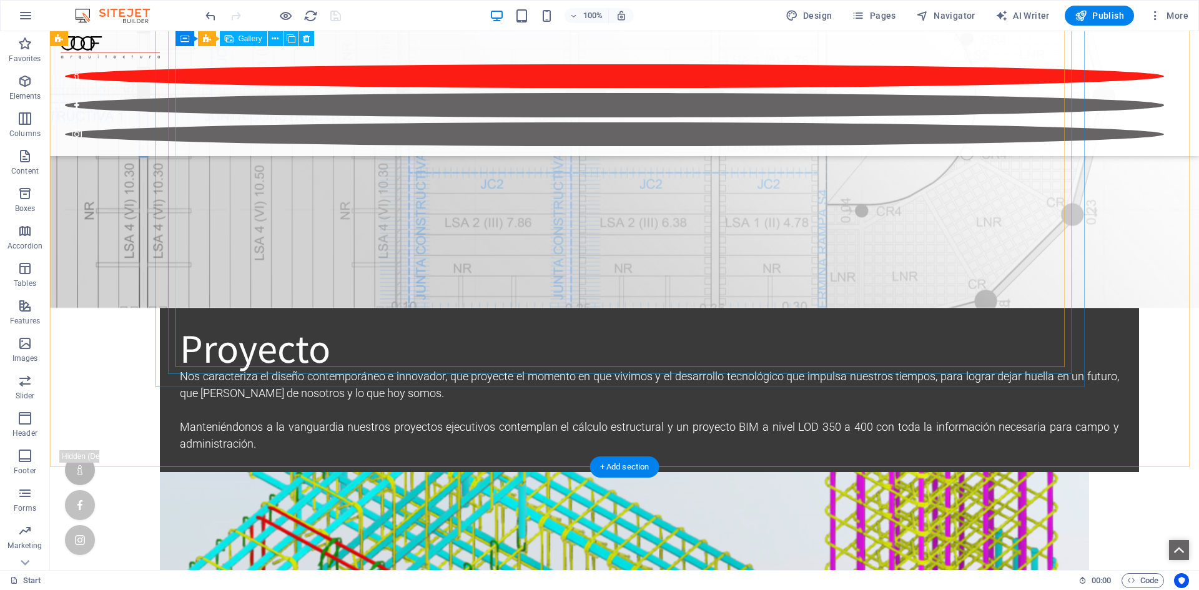
scroll to position [8186, 0]
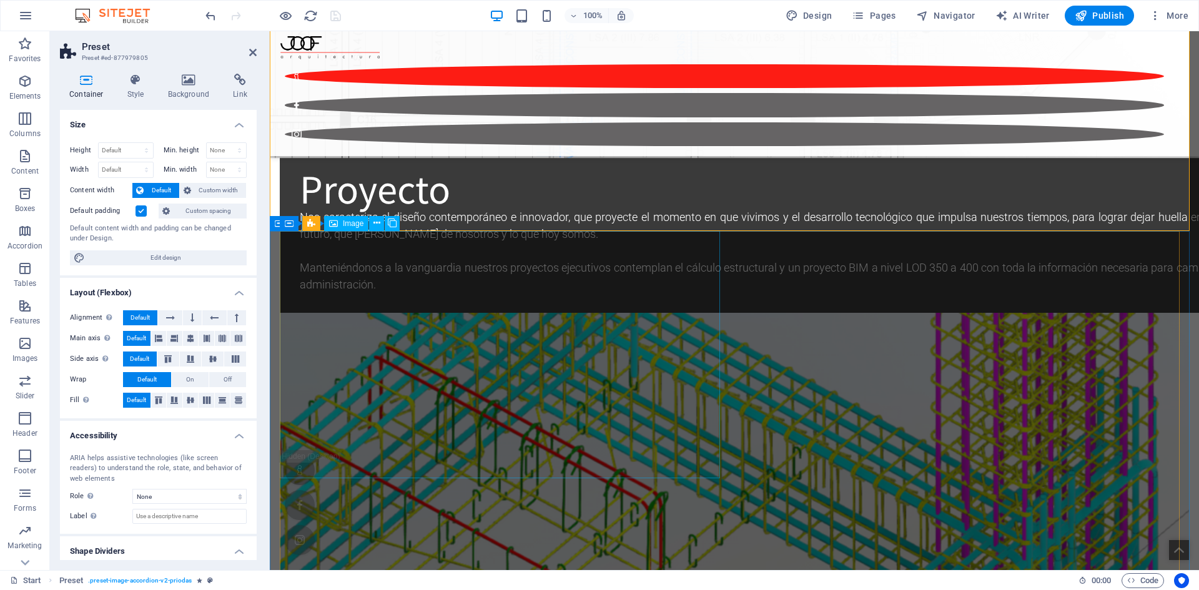
scroll to position [8070, 0]
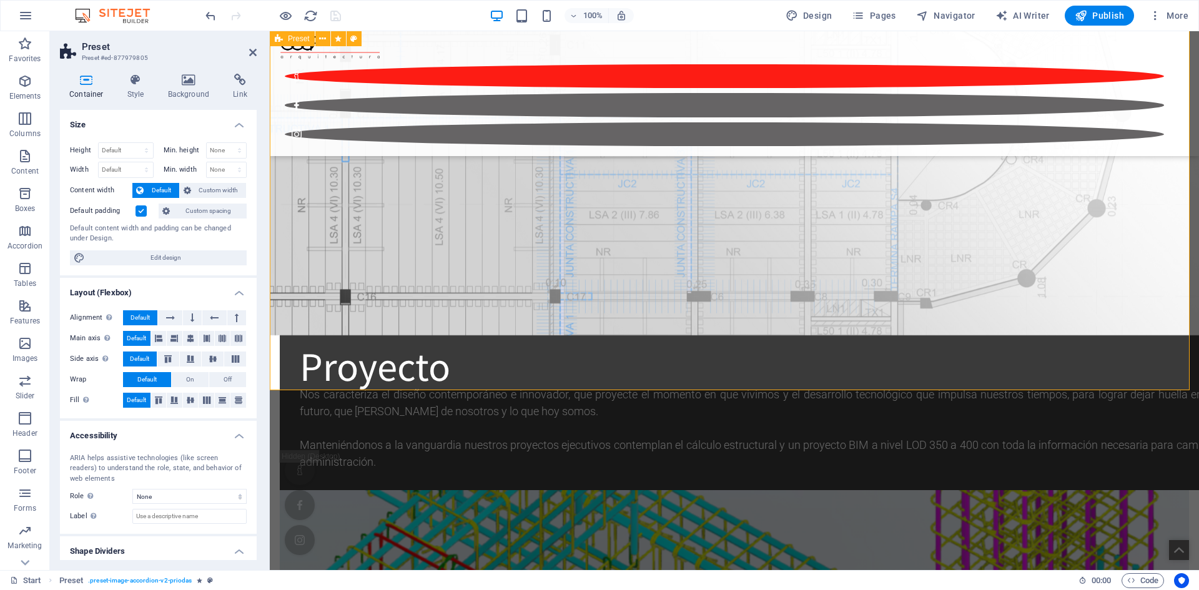
drag, startPoint x: 372, startPoint y: 333, endPoint x: 378, endPoint y: 322, distance: 12.0
click at [292, 383] on span "Container" at bounding box center [304, 382] width 32 height 7
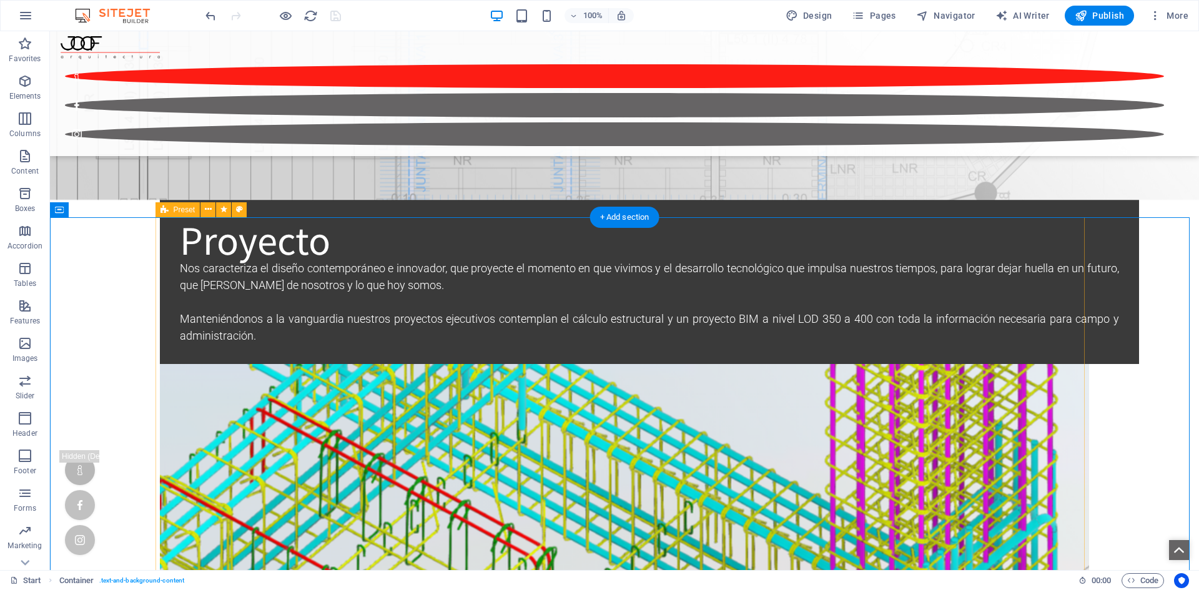
scroll to position [8186, 0]
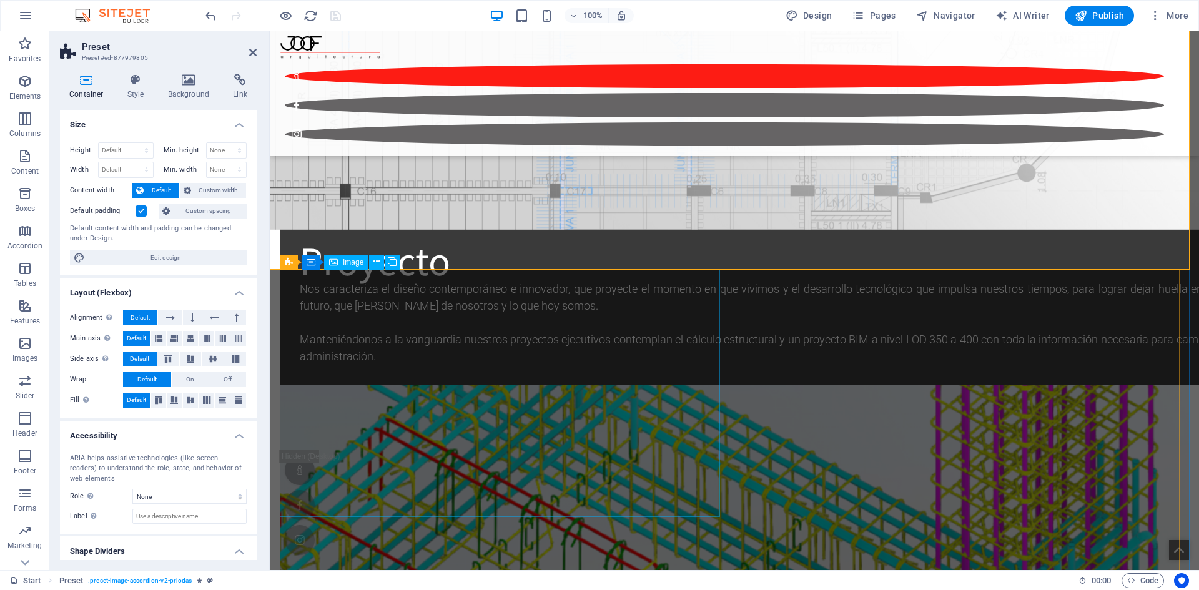
scroll to position [8195, 0]
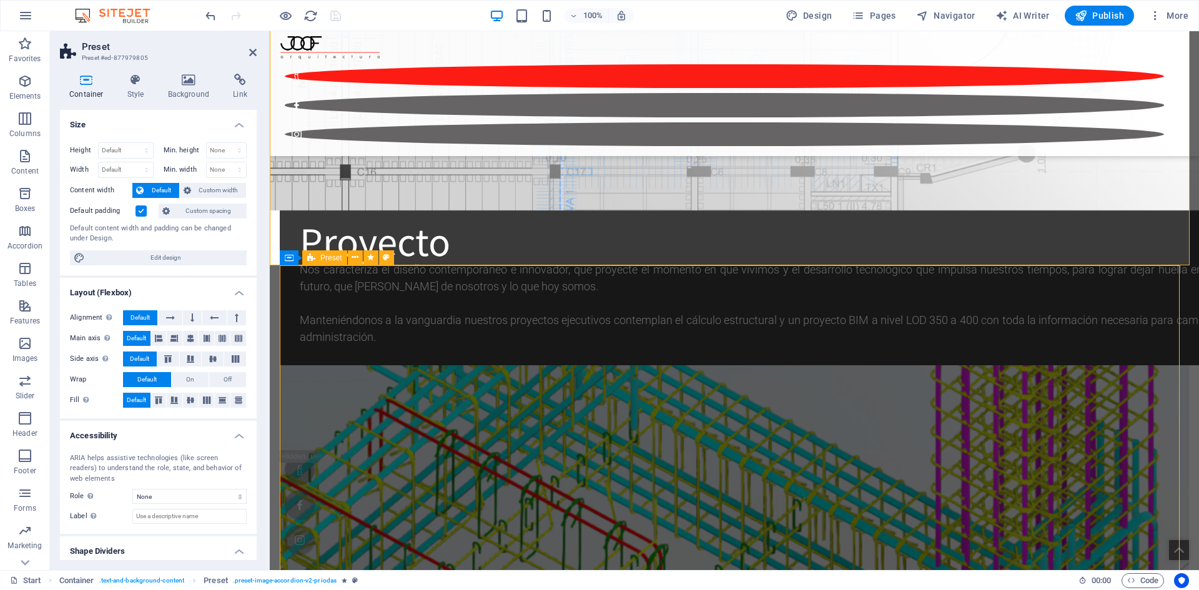
scroll to position [8373, 0]
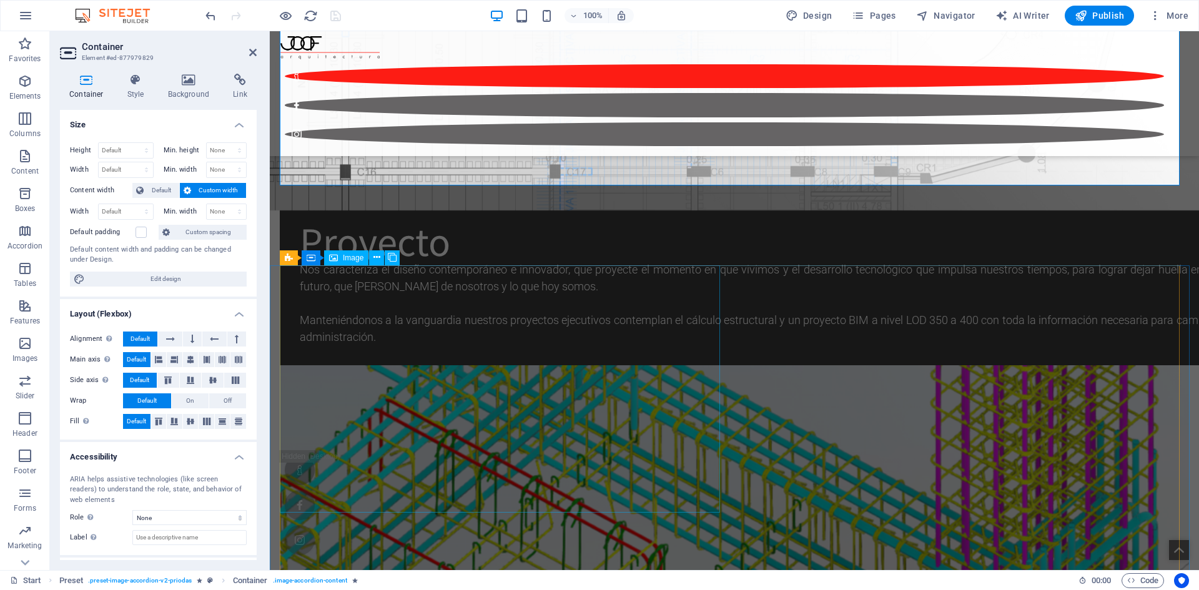
scroll to position [7945, 0]
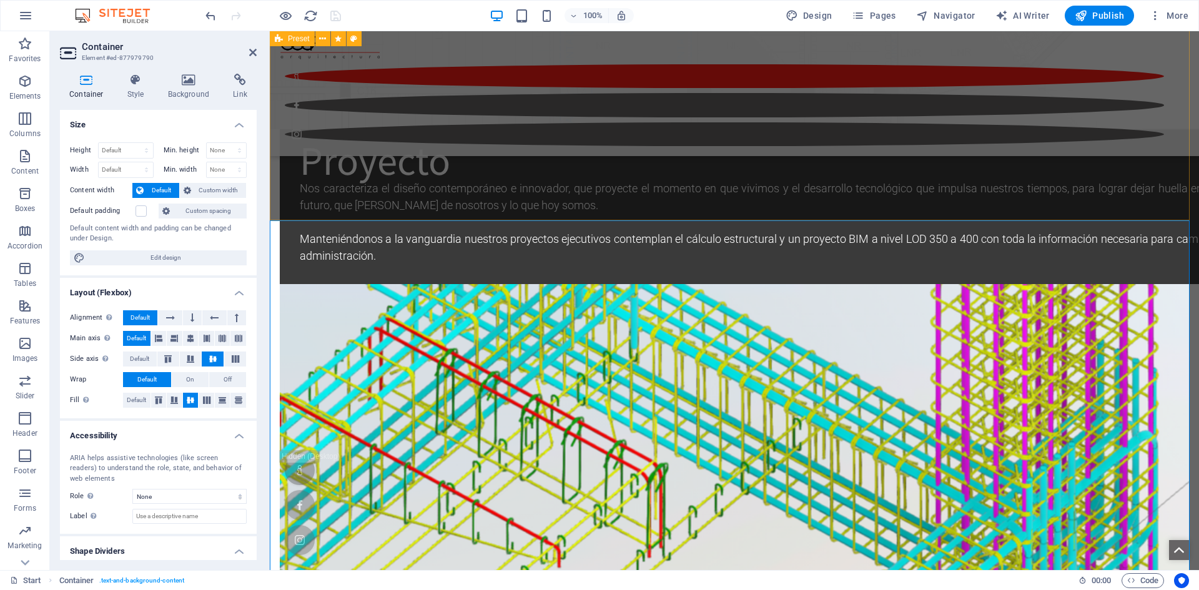
scroll to position [8195, 0]
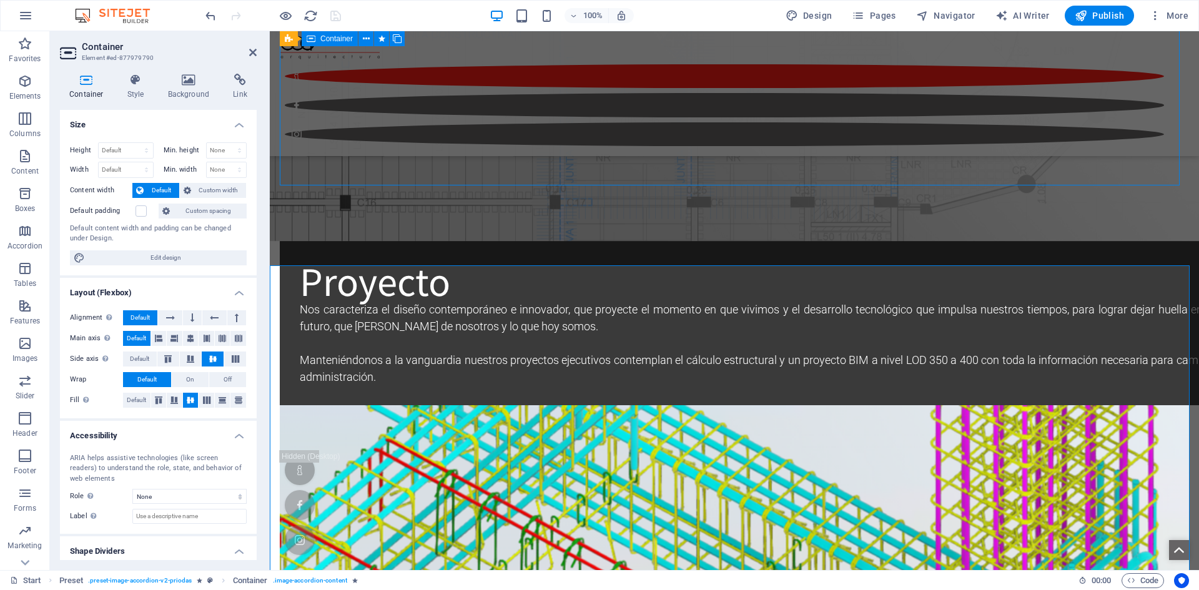
scroll to position [8373, 0]
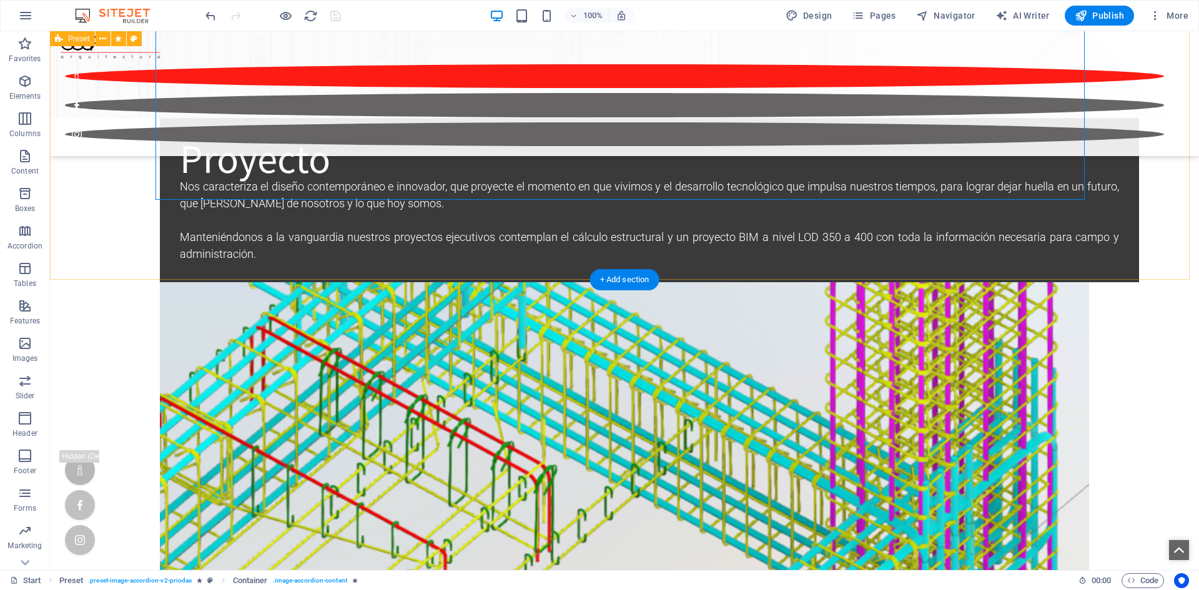
drag, startPoint x: 666, startPoint y: 280, endPoint x: 671, endPoint y: 205, distance: 74.4
drag, startPoint x: 698, startPoint y: 315, endPoint x: 630, endPoint y: 215, distance: 120.9
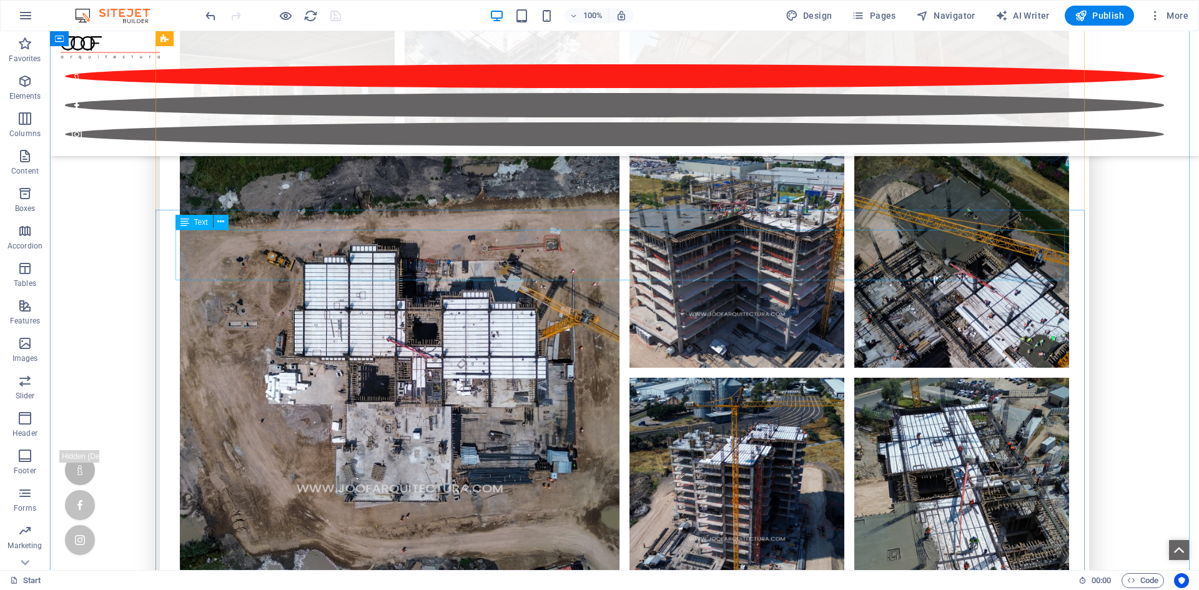
scroll to position [16304, 0]
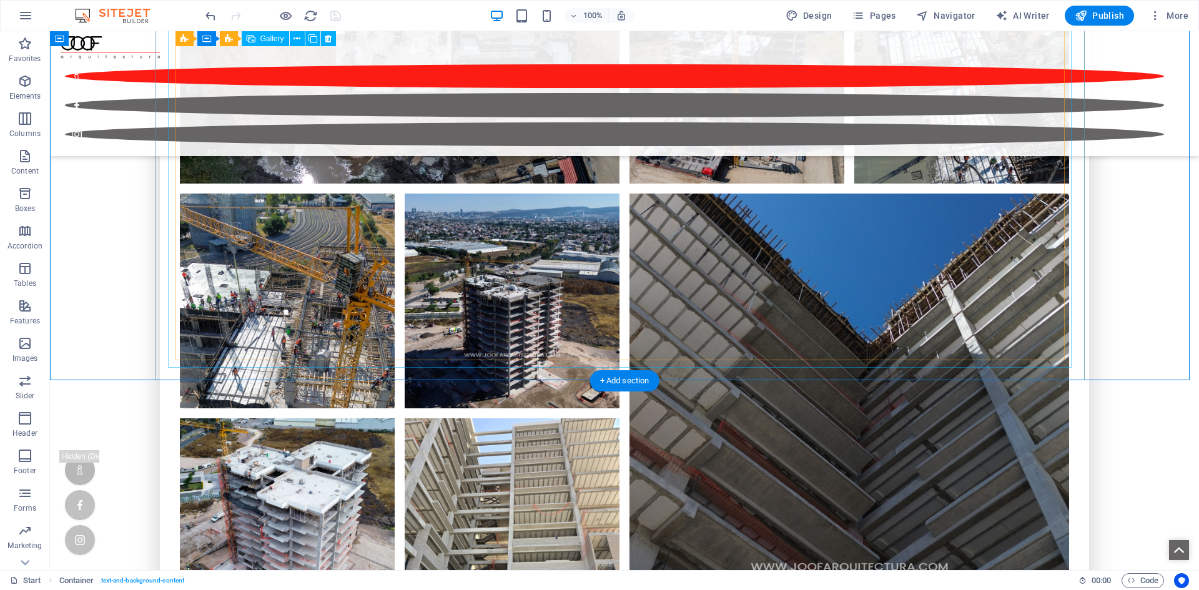
scroll to position [16866, 0]
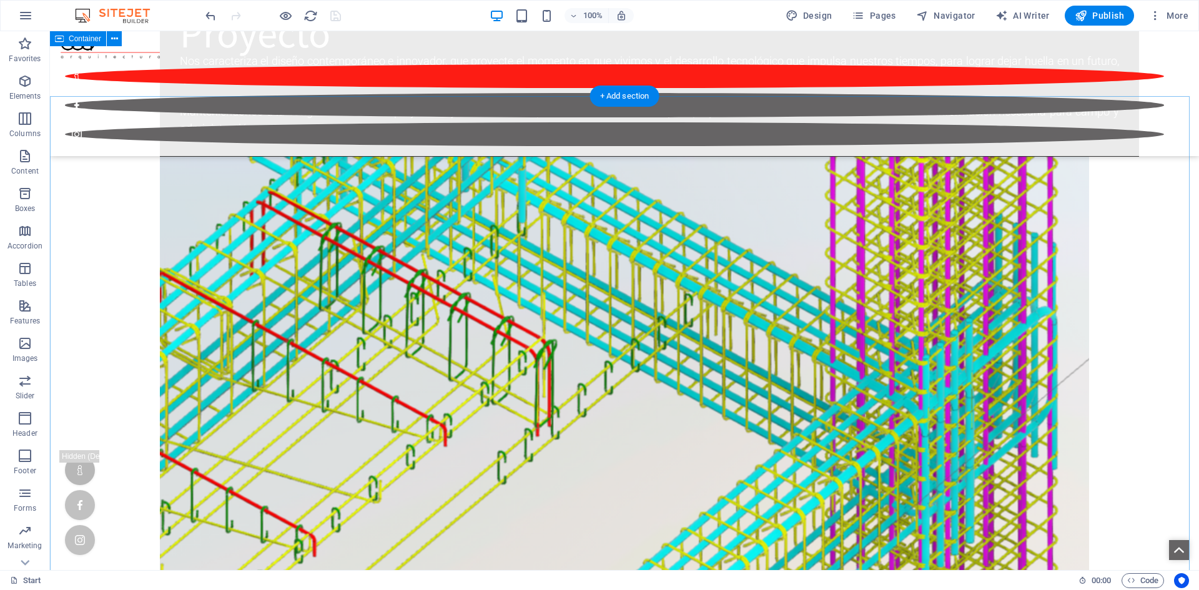
scroll to position [8498, 0]
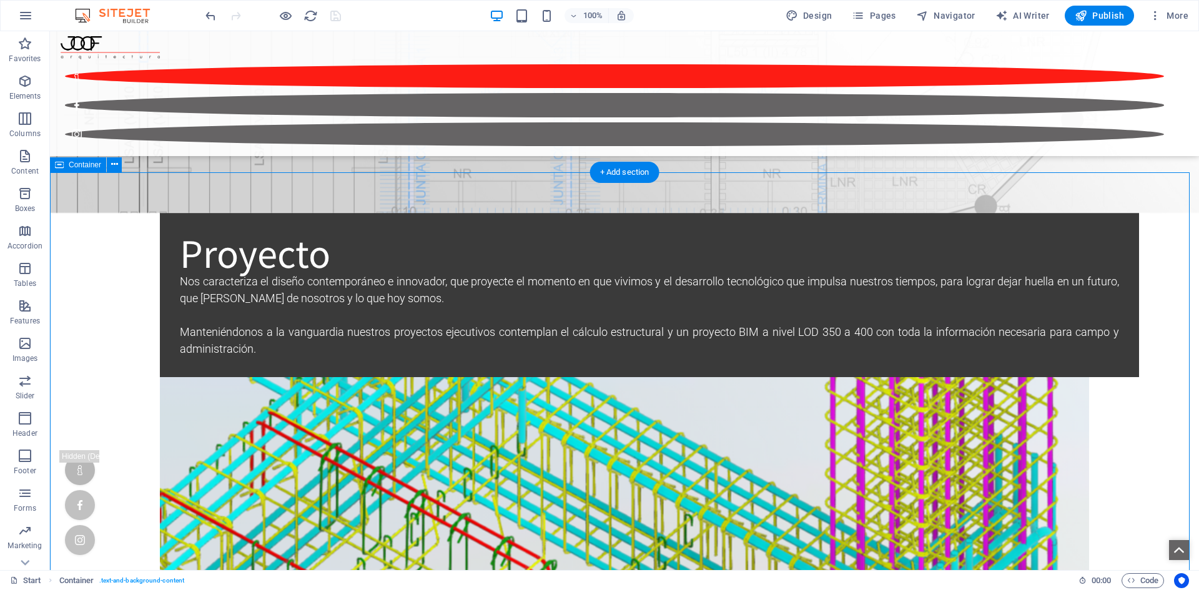
scroll to position [8248, 0]
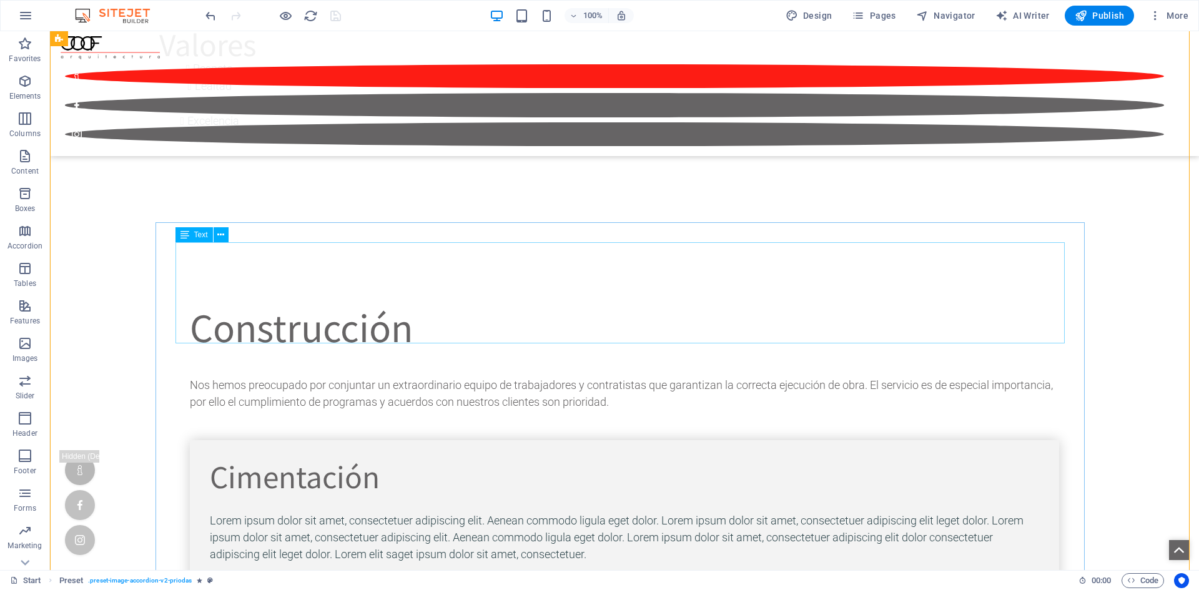
scroll to position [3502, 0]
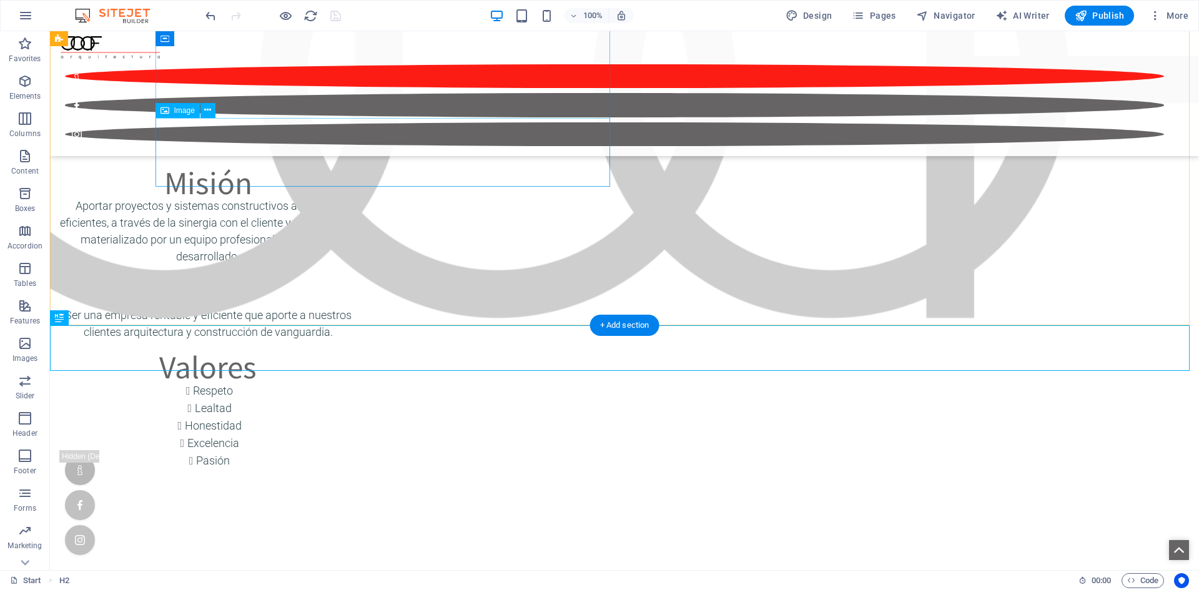
scroll to position [3253, 0]
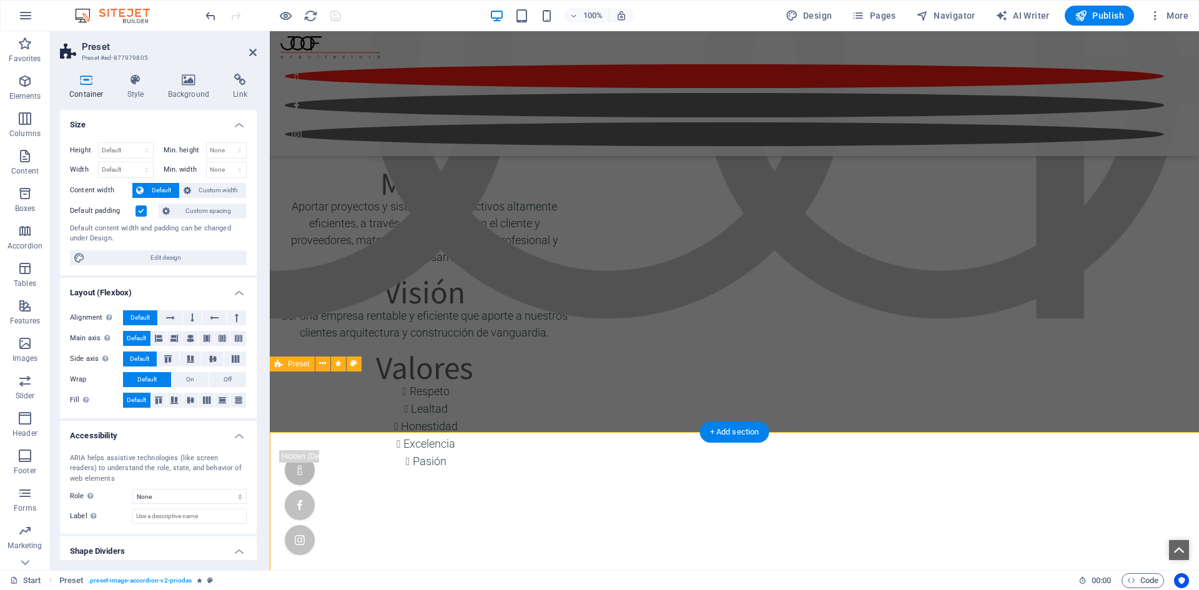
scroll to position [3192, 0]
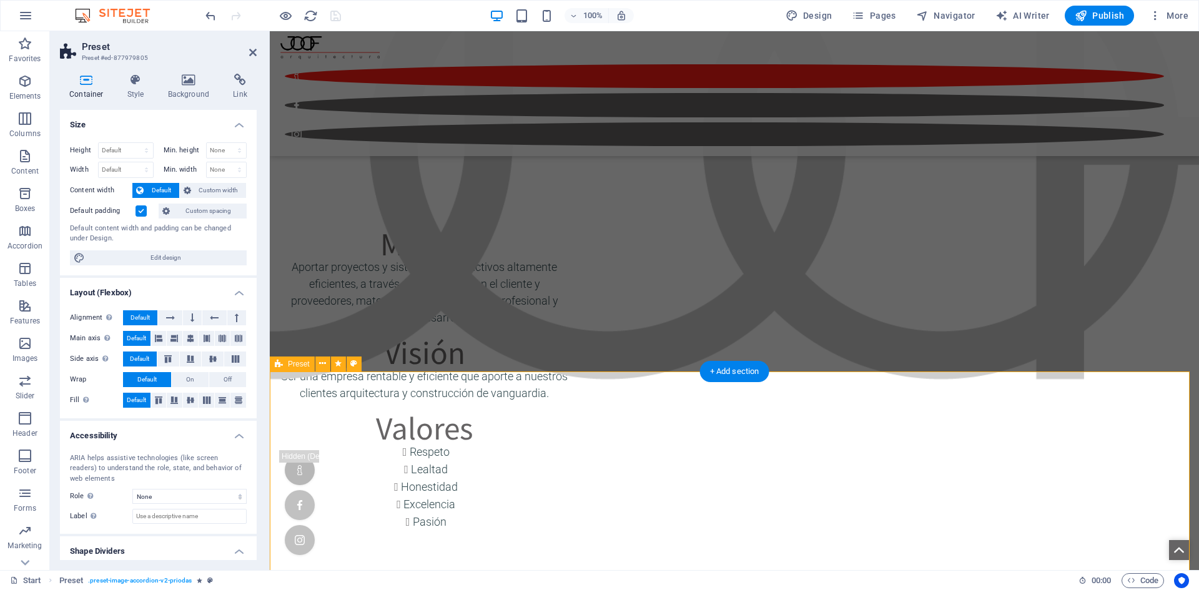
click at [235, 322] on icon at bounding box center [237, 317] width 4 height 15
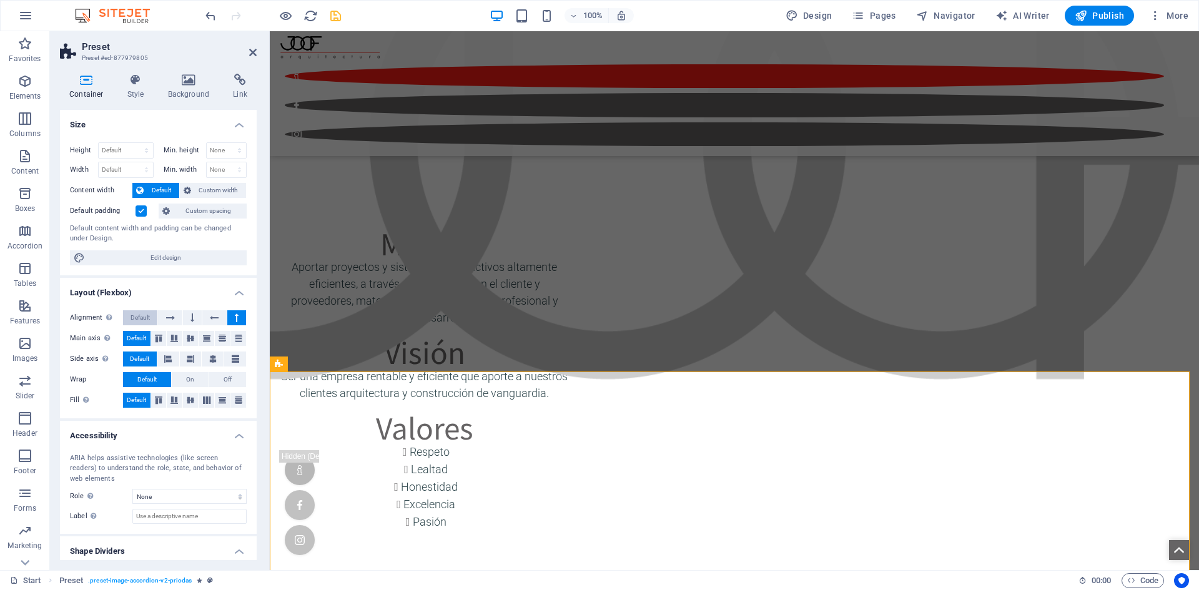
click at [139, 318] on span "Default" at bounding box center [140, 317] width 19 height 15
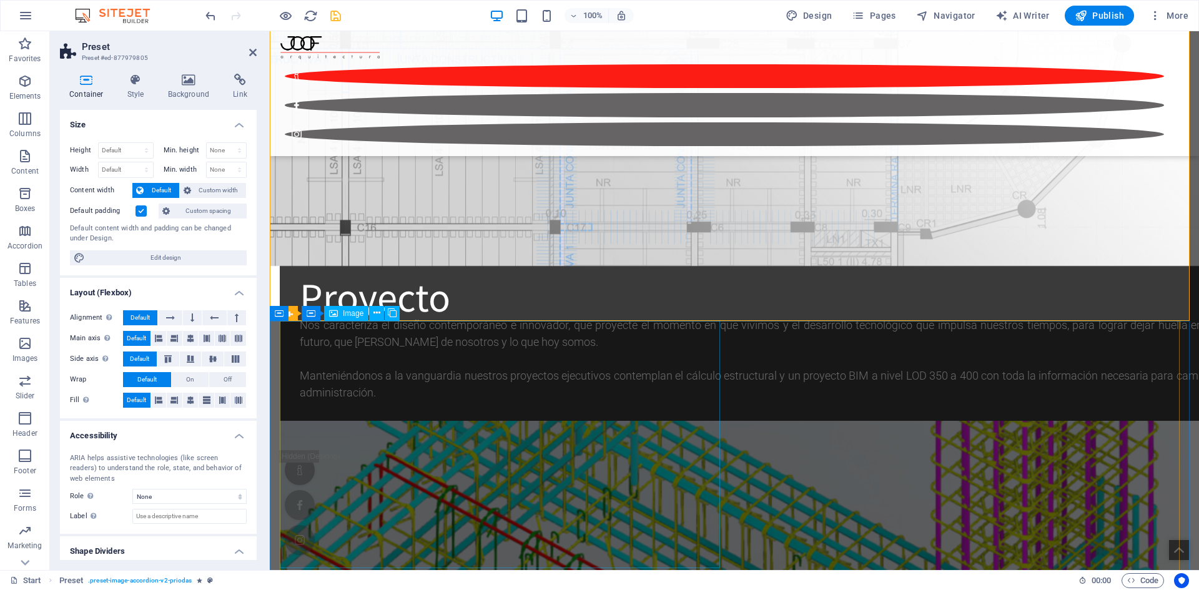
scroll to position [8188, 0]
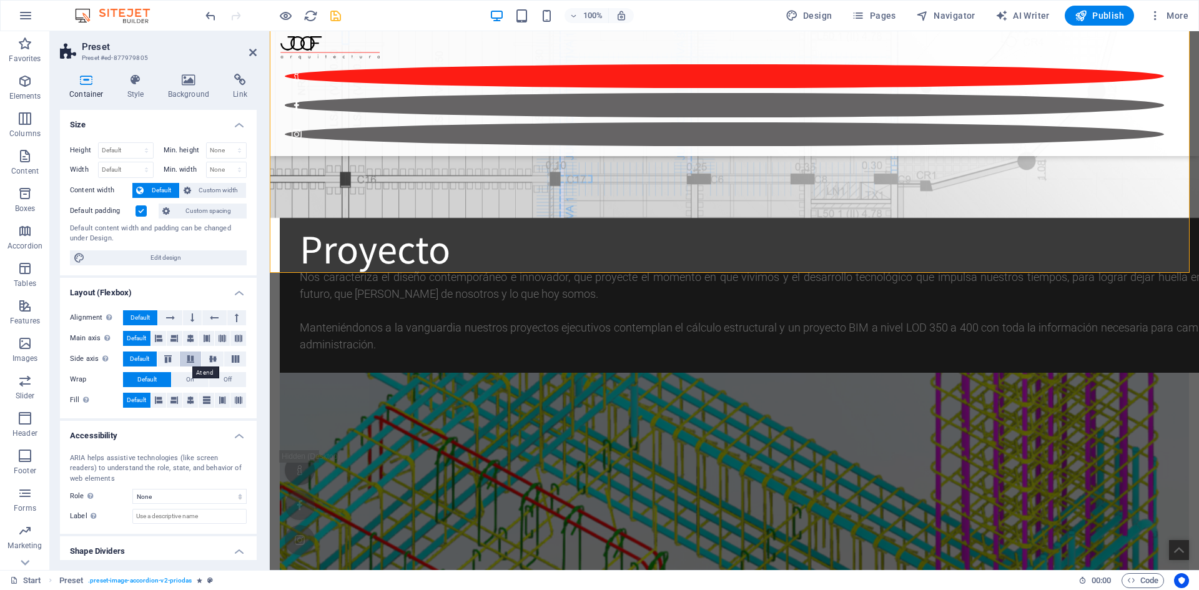
click at [189, 363] on button at bounding box center [191, 359] width 22 height 15
click at [161, 360] on icon at bounding box center [167, 358] width 15 height 7
click at [136, 358] on span "Default" at bounding box center [139, 359] width 19 height 15
click at [182, 379] on button "On" at bounding box center [190, 379] width 37 height 15
click at [231, 380] on button "Off" at bounding box center [227, 379] width 37 height 15
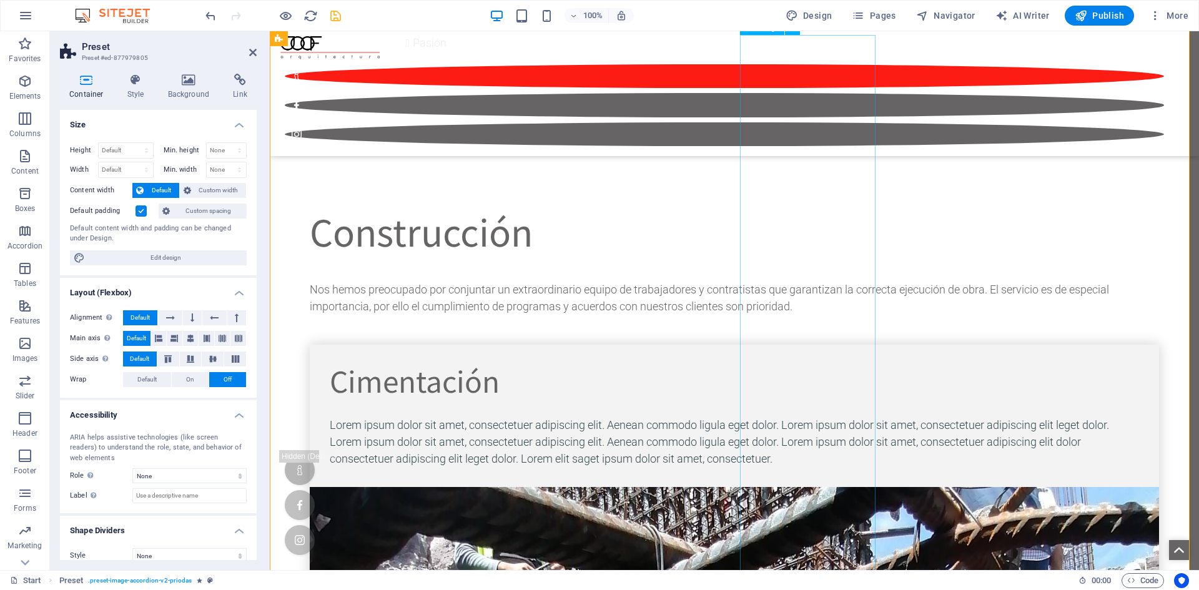
scroll to position [3832, 0]
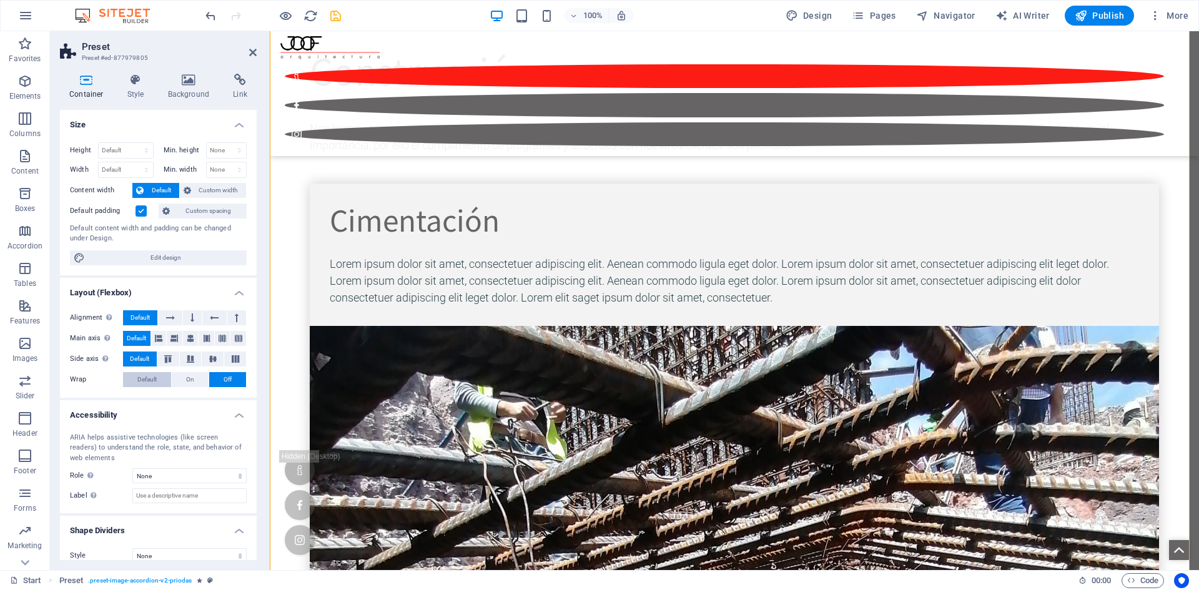
click at [157, 382] on span "Default" at bounding box center [146, 379] width 19 height 15
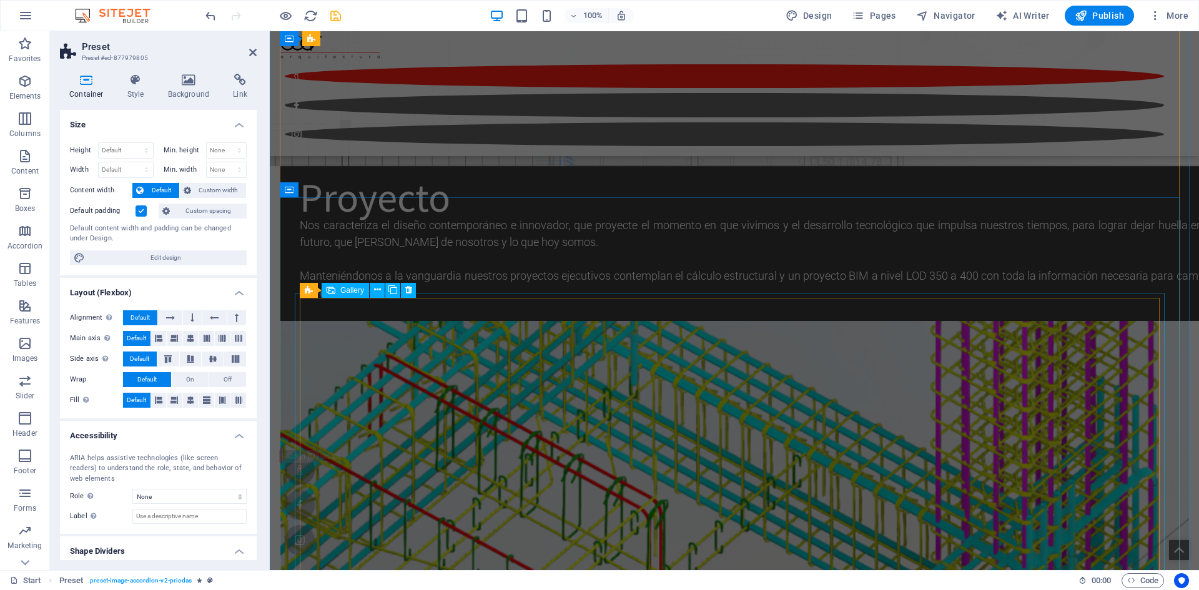
scroll to position [8141, 0]
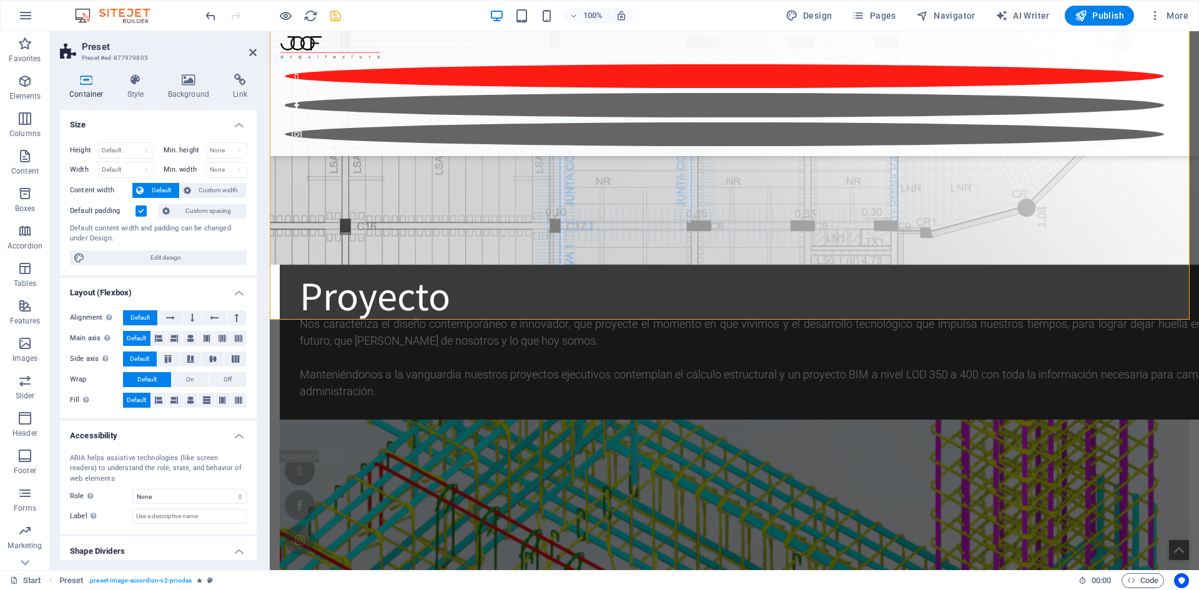
click at [137, 208] on label at bounding box center [141, 210] width 11 height 11
click at [0, 0] on input "Default padding" at bounding box center [0, 0] width 0 height 0
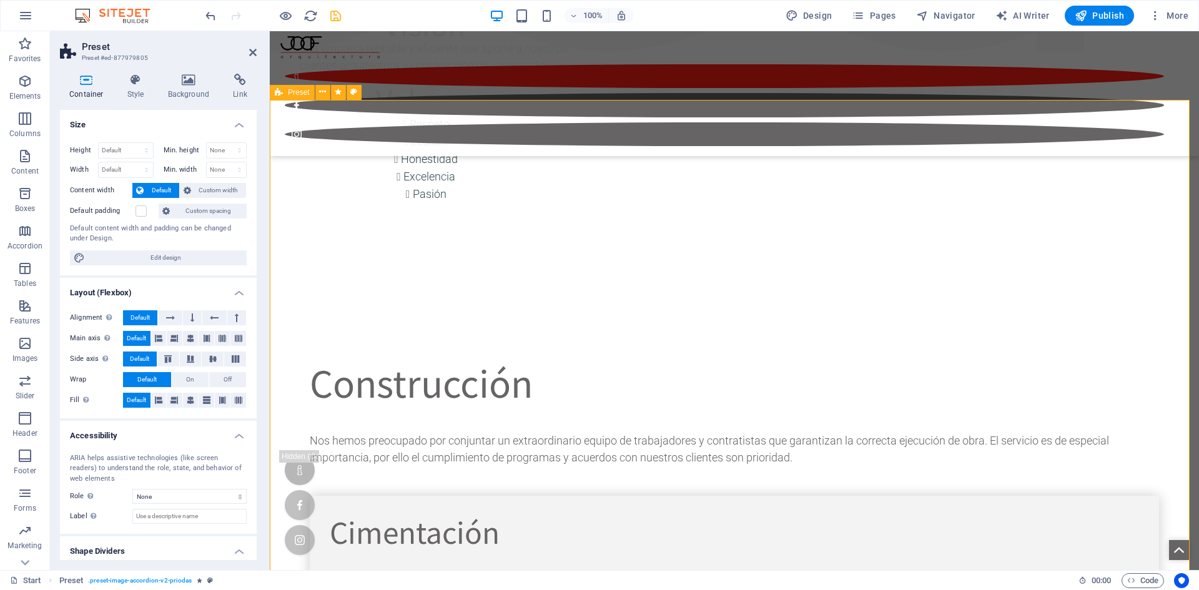
scroll to position [3270, 0]
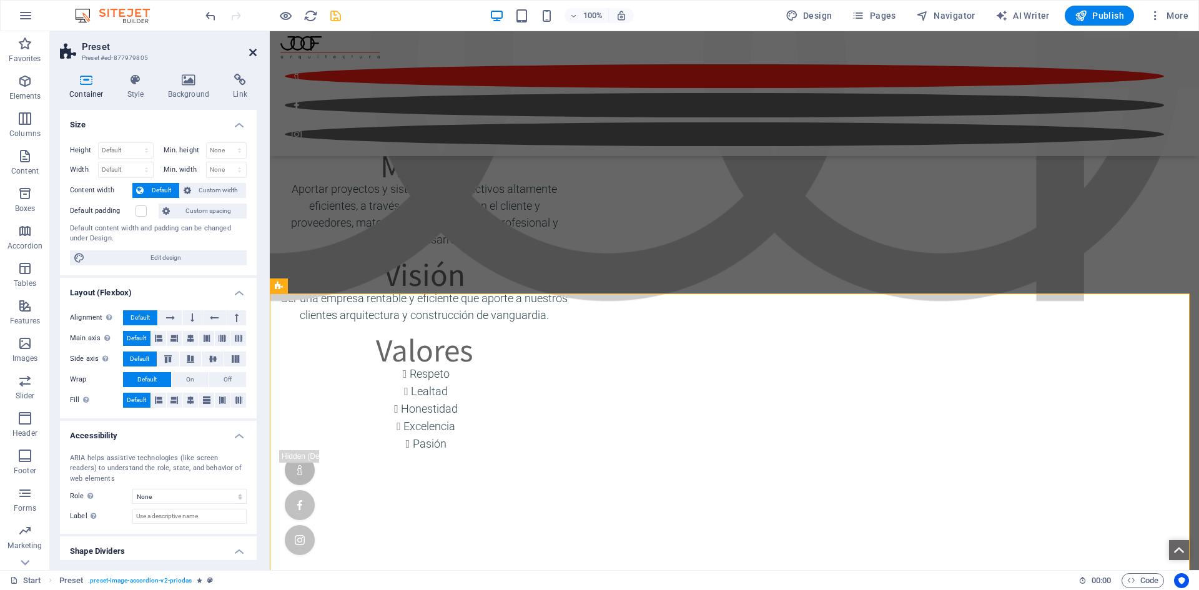
click at [255, 53] on icon at bounding box center [252, 52] width 7 height 10
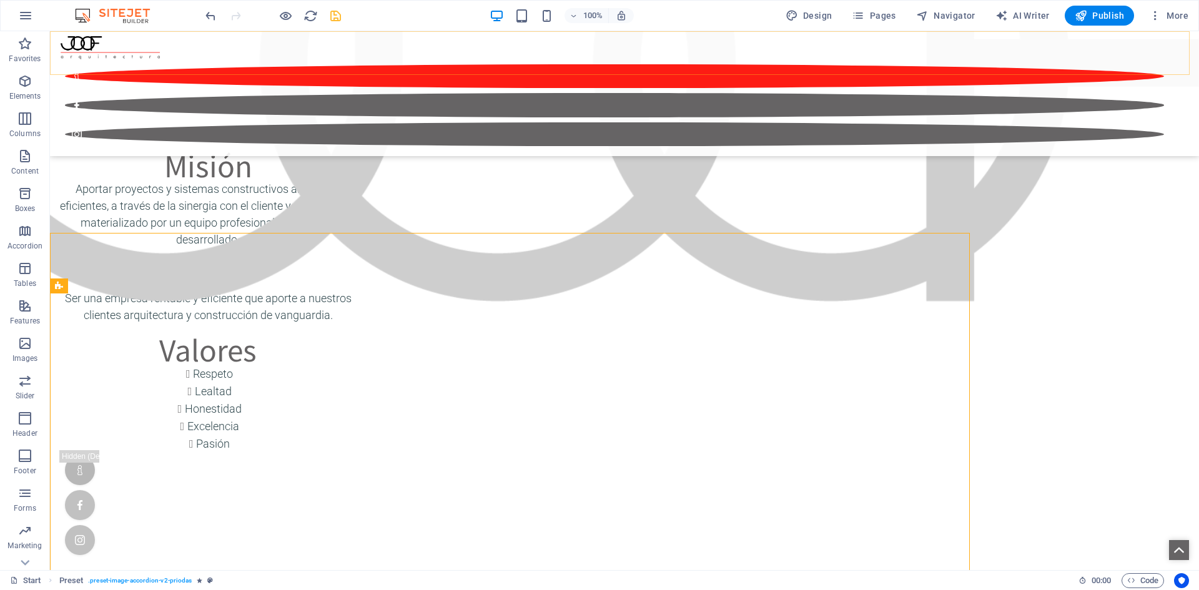
scroll to position [3331, 0]
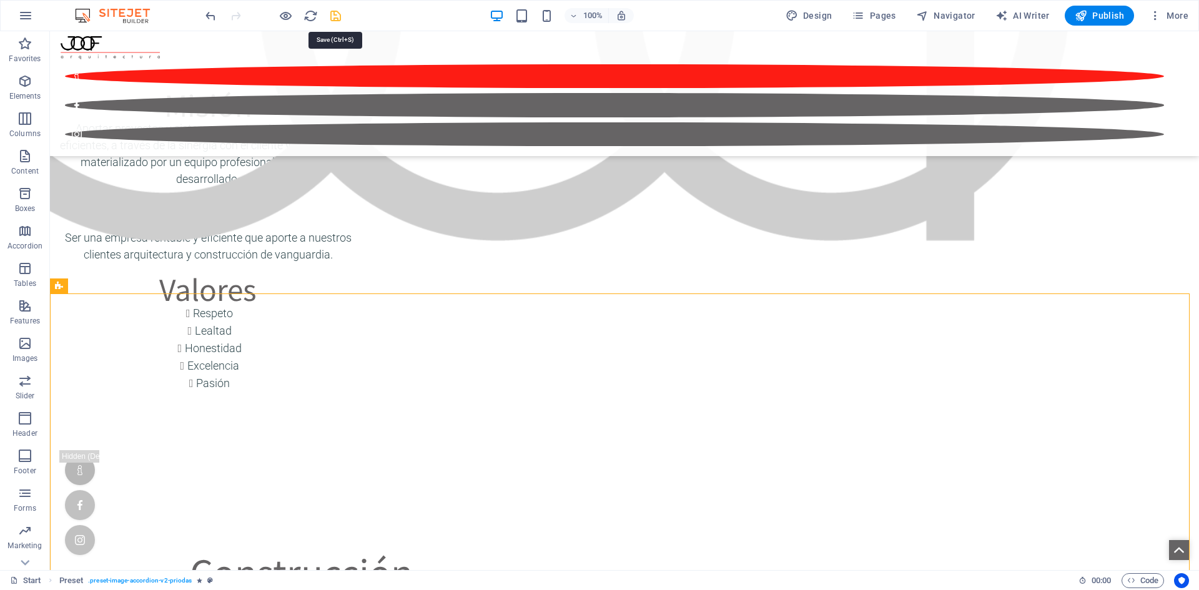
click at [335, 17] on icon "save" at bounding box center [335, 16] width 14 height 14
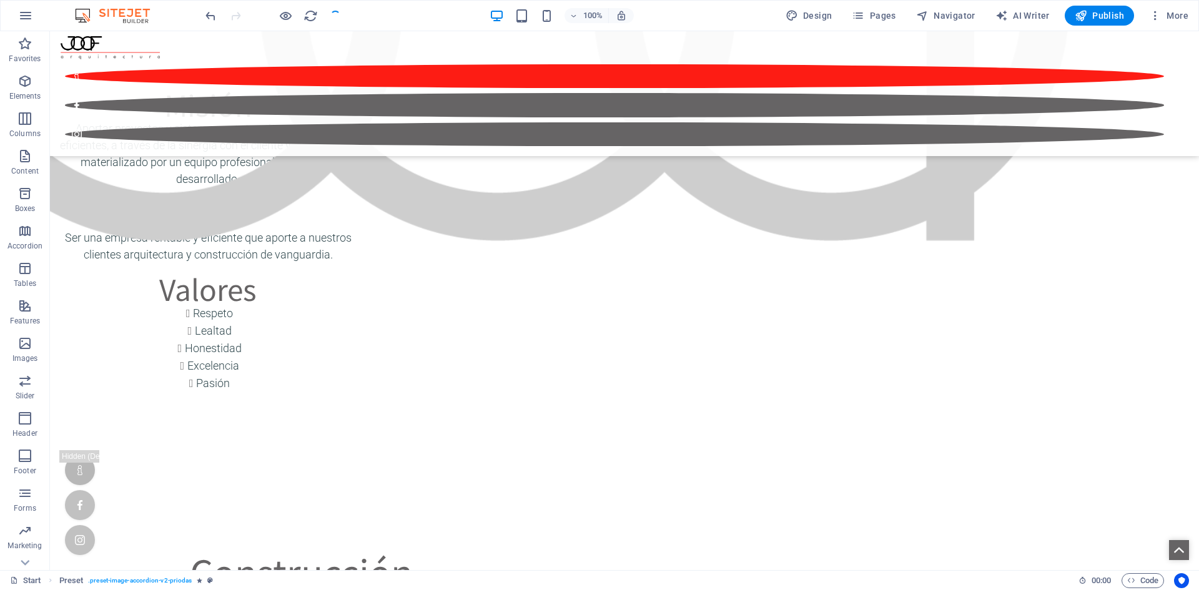
checkbox input "false"
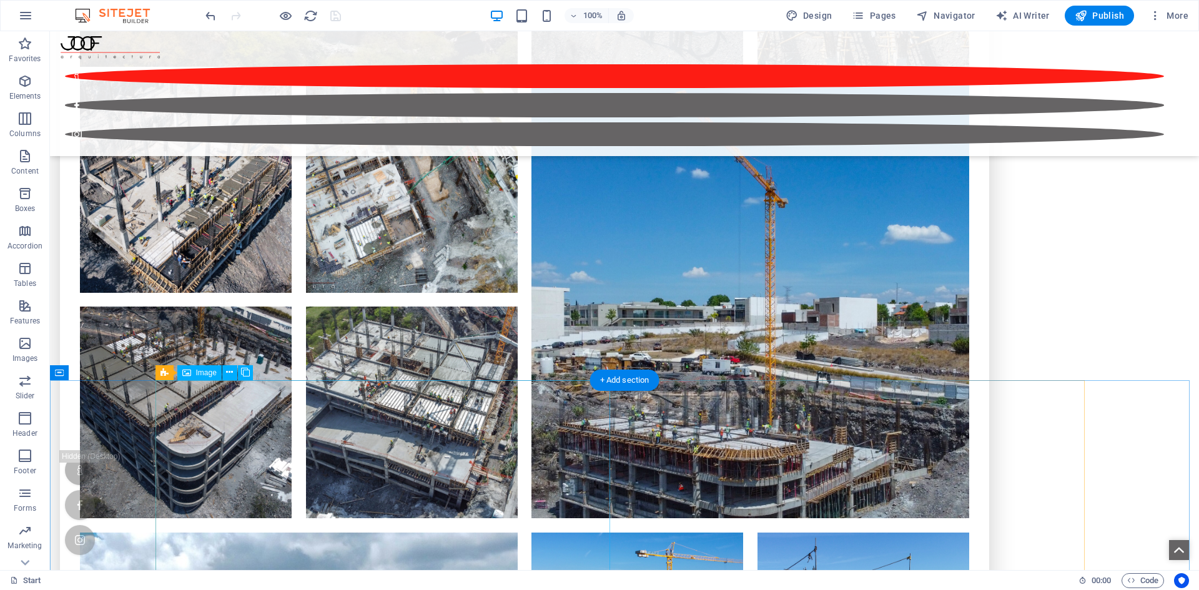
scroll to position [13259, 0]
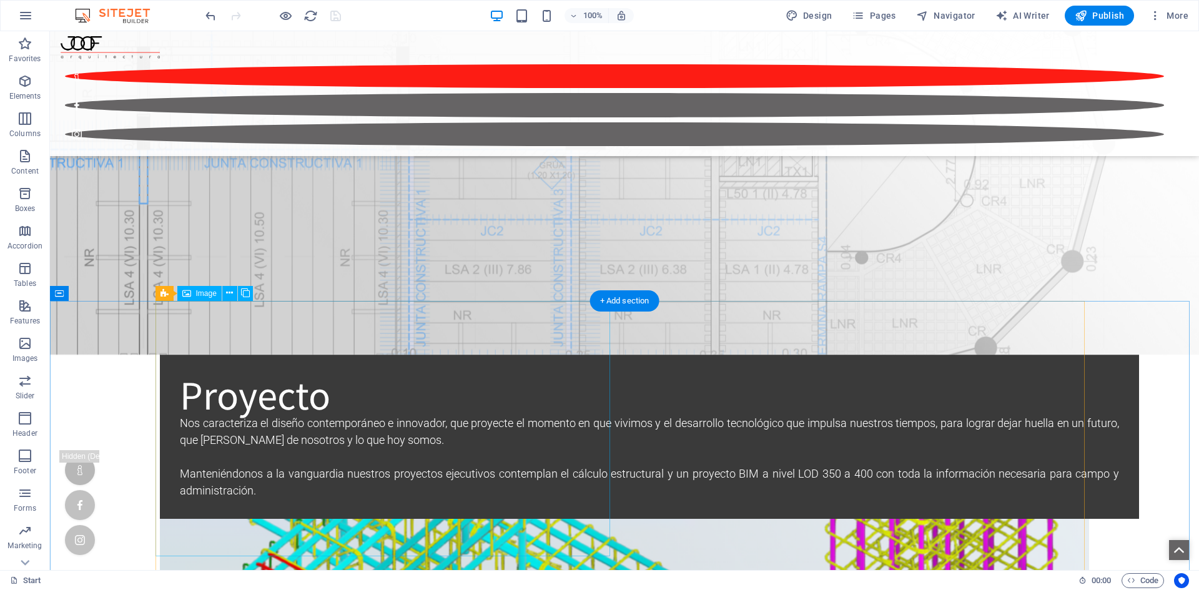
scroll to position [8077, 0]
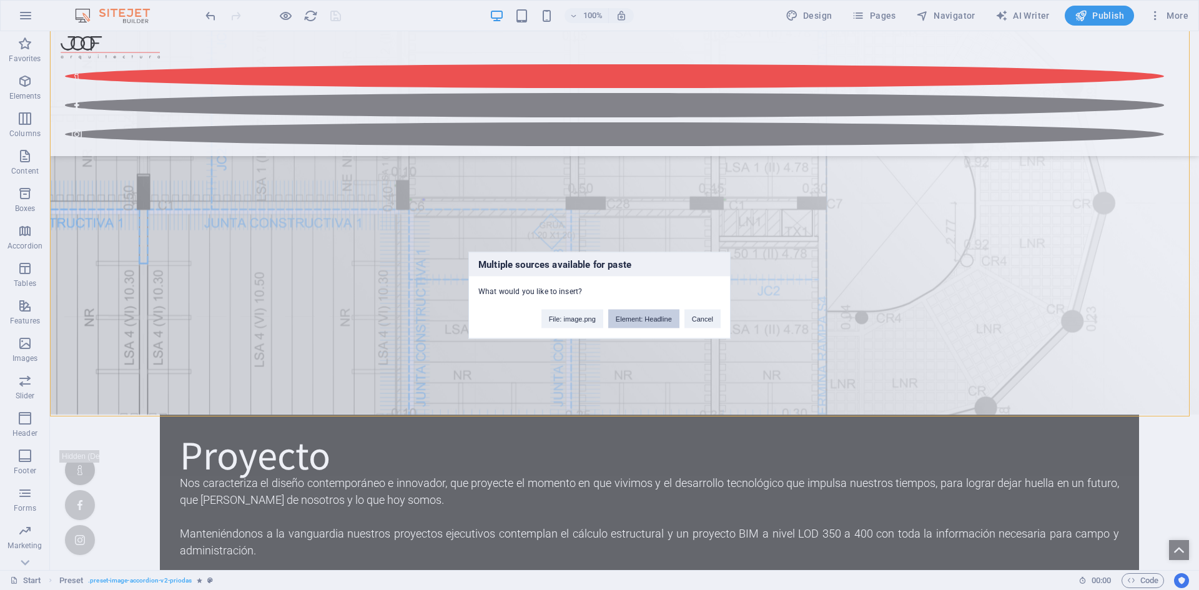
click at [659, 322] on button "Element: Headline" at bounding box center [643, 318] width 71 height 19
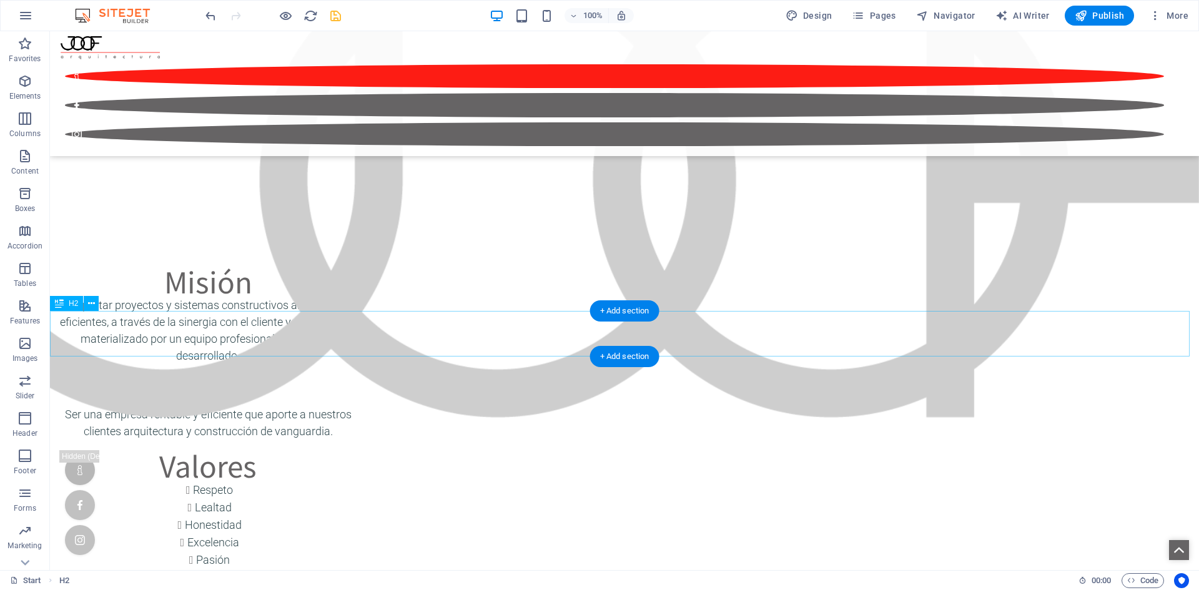
scroll to position [3143, 0]
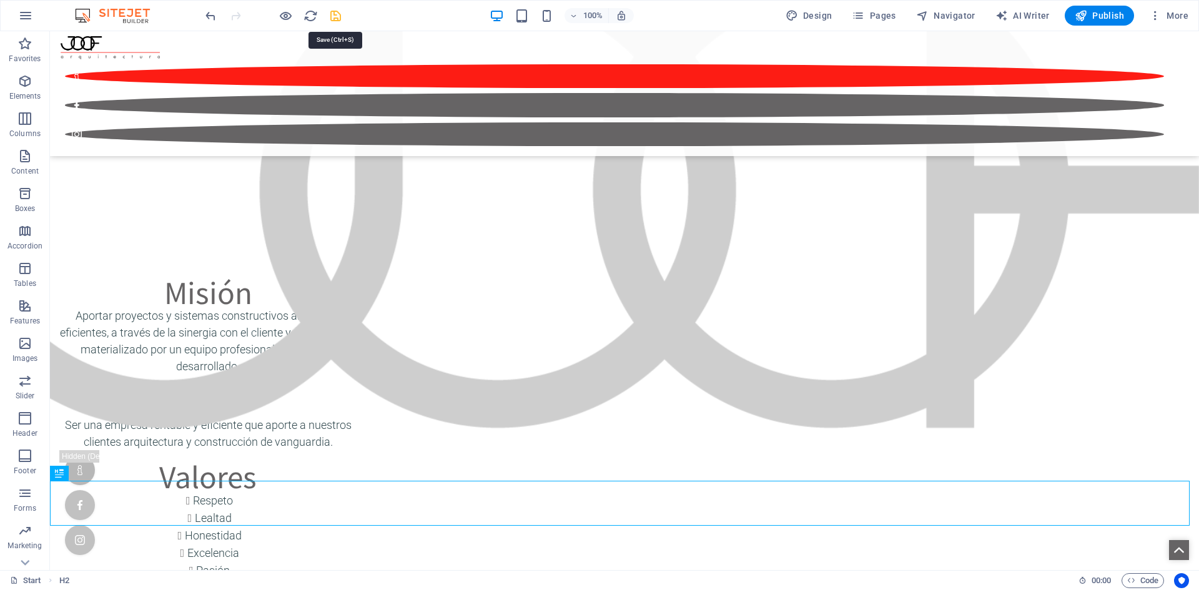
click at [335, 12] on icon "save" at bounding box center [335, 16] width 14 height 14
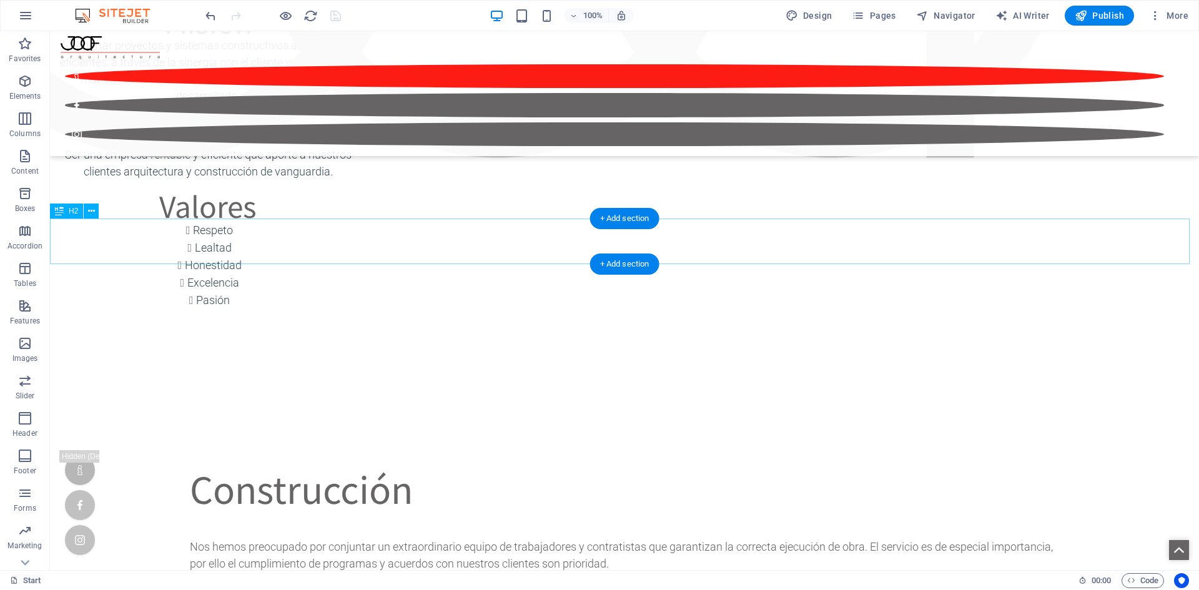
scroll to position [3331, 0]
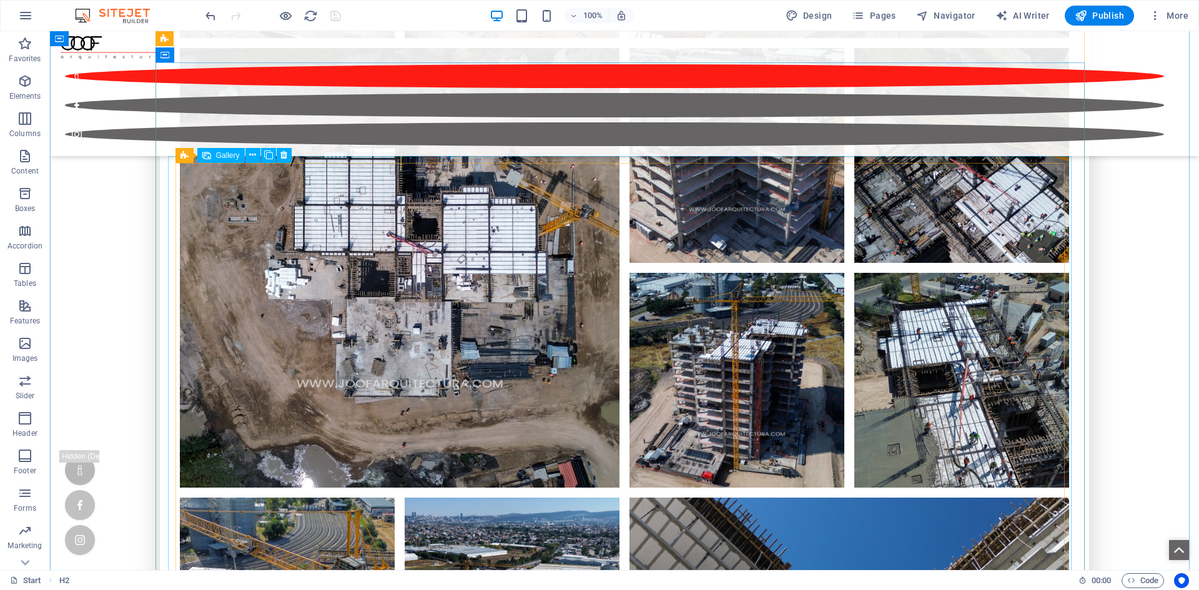
scroll to position [16631, 0]
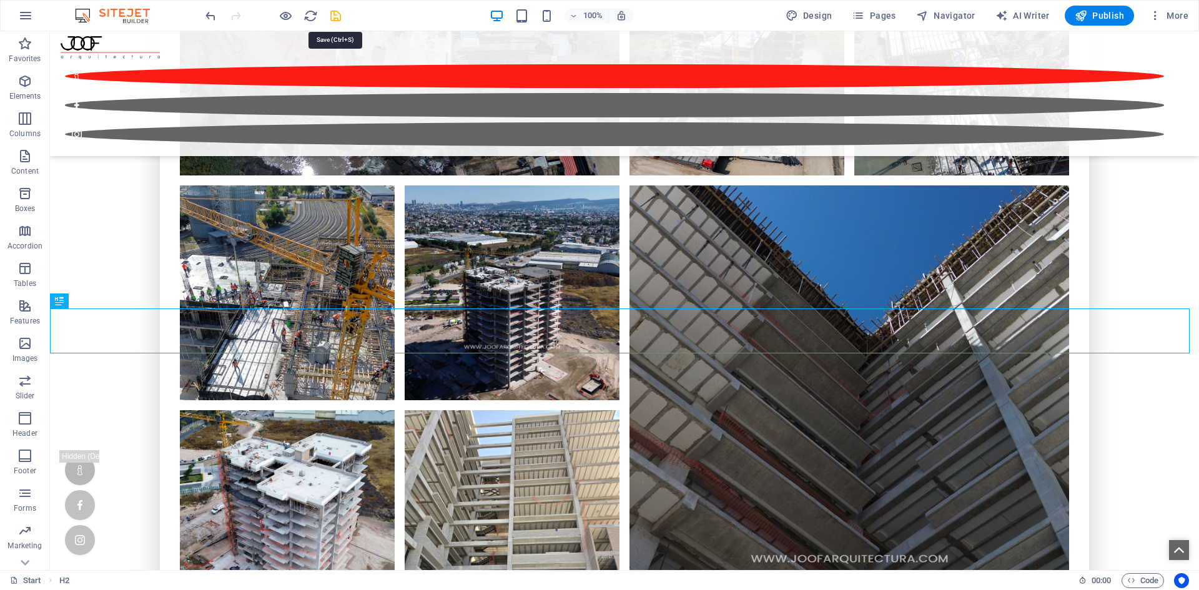
click at [345, 11] on div "100% Design Pages Navigator AI Writer Publish More" at bounding box center [698, 16] width 990 height 20
click at [336, 12] on icon "save" at bounding box center [335, 16] width 14 height 14
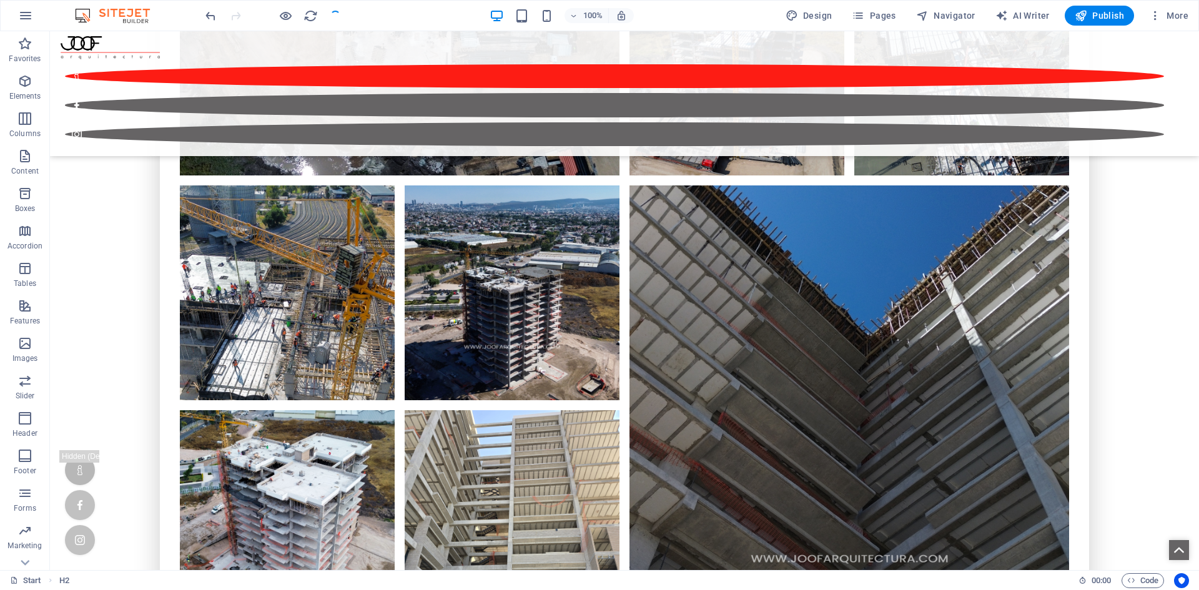
checkbox input "false"
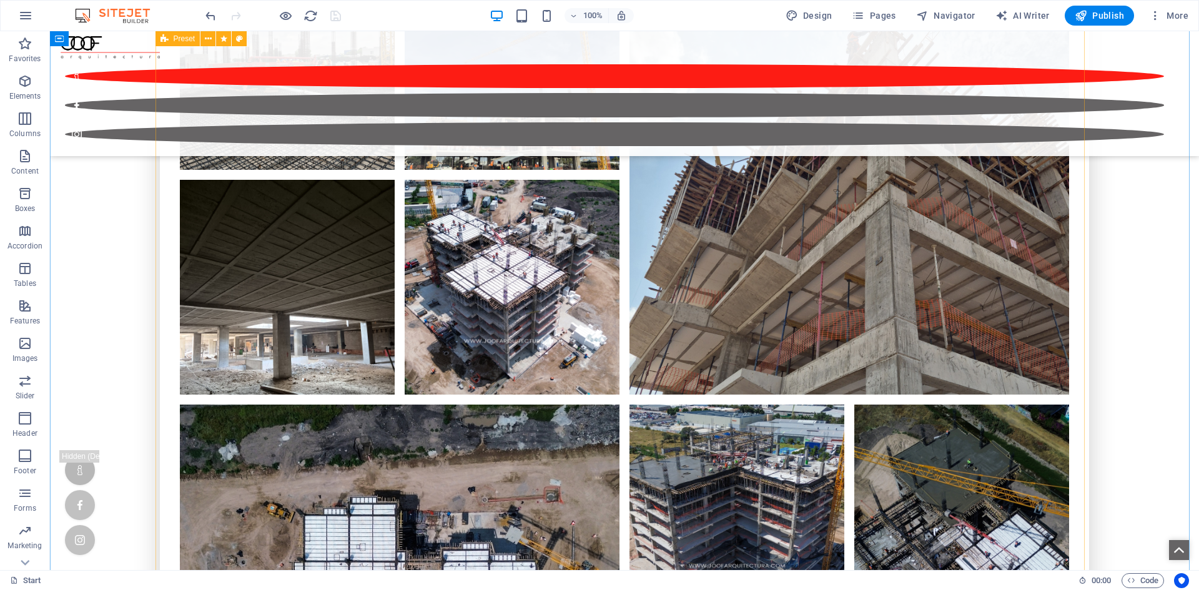
scroll to position [15944, 0]
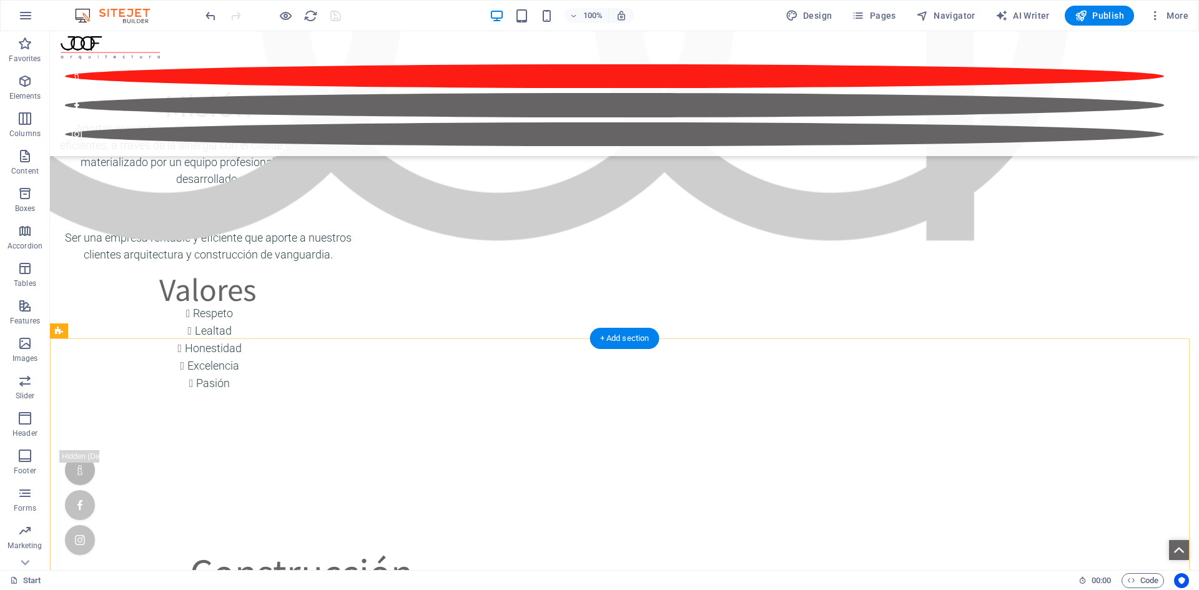
scroll to position [3643, 0]
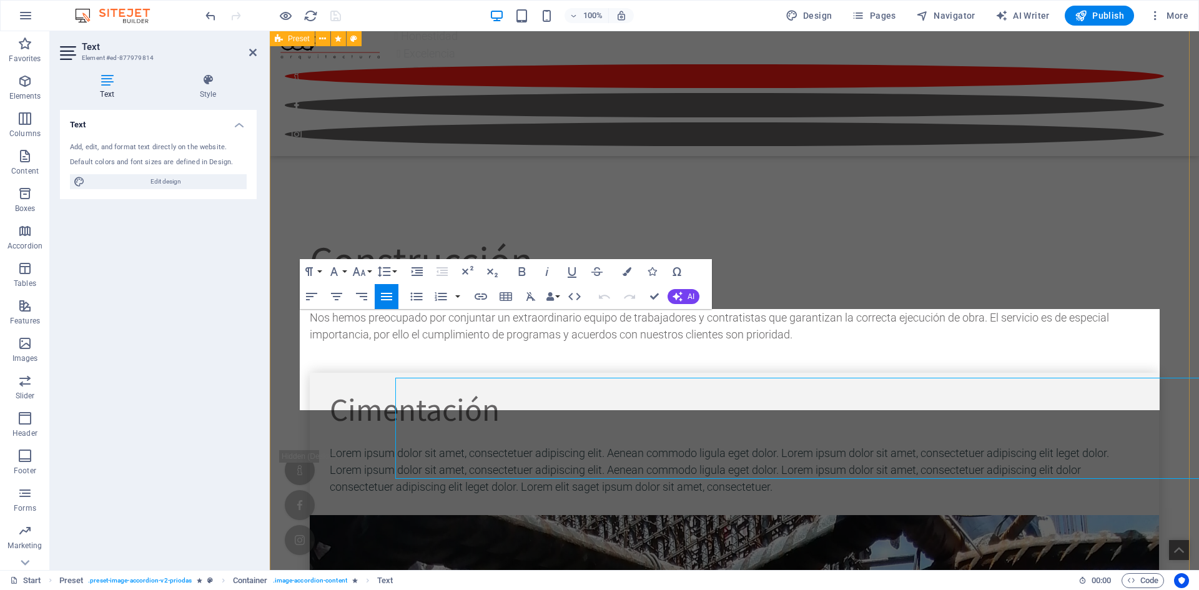
scroll to position [3582, 0]
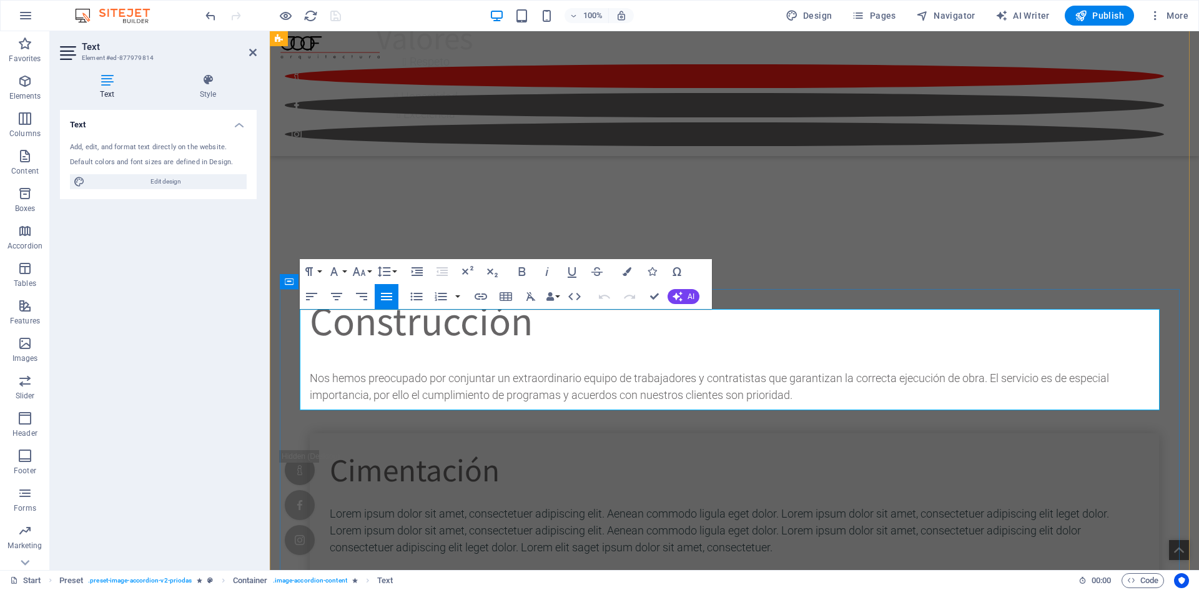
drag, startPoint x: 383, startPoint y: 319, endPoint x: 367, endPoint y: 317, distance: 17.0
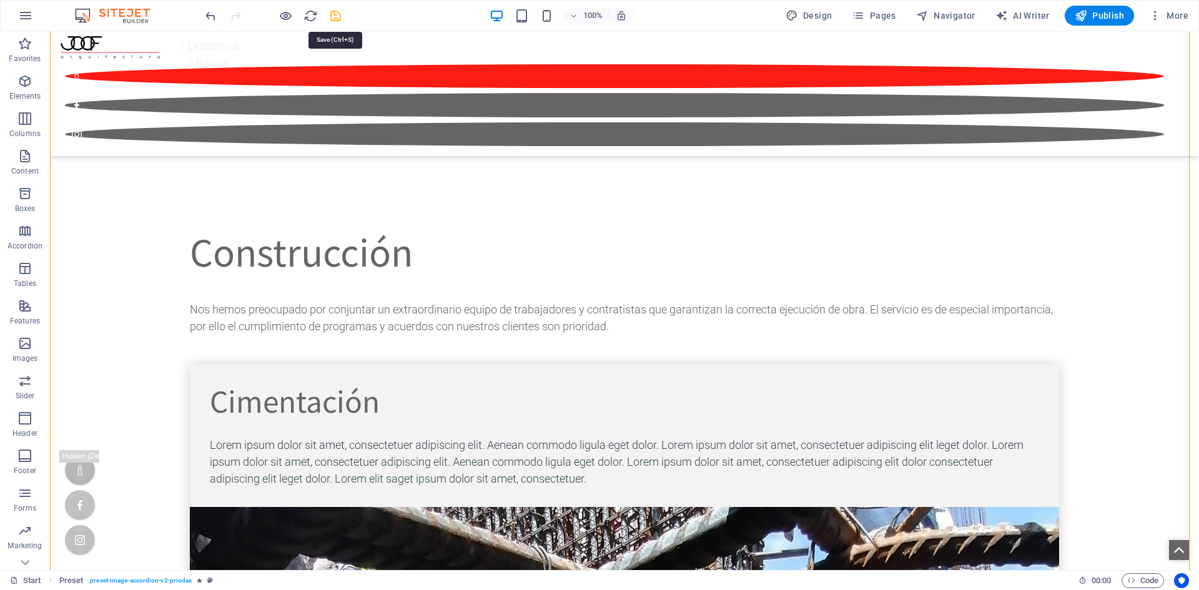
click at [339, 19] on icon "save" at bounding box center [335, 16] width 14 height 14
checkbox input "false"
